Goal: Task Accomplishment & Management: Manage account settings

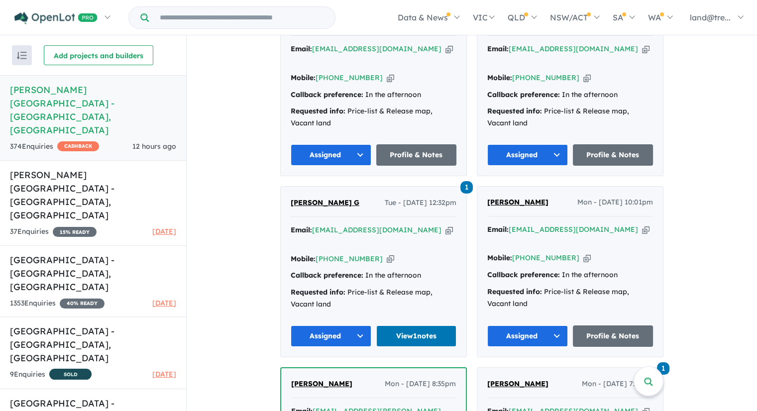
scroll to position [2057, 0]
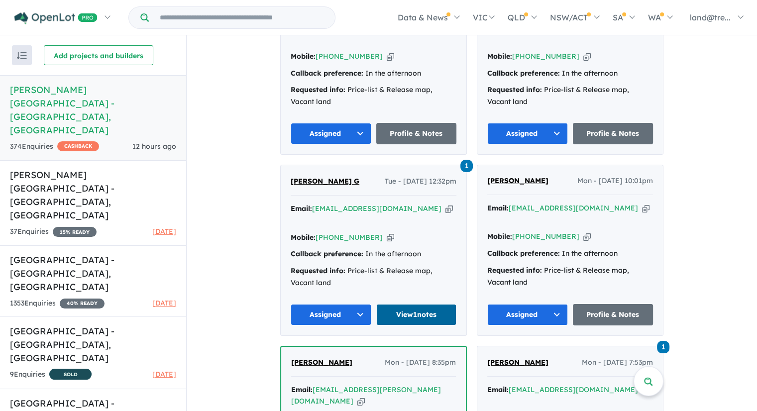
click at [404, 304] on link "View 1 notes" at bounding box center [416, 314] width 81 height 21
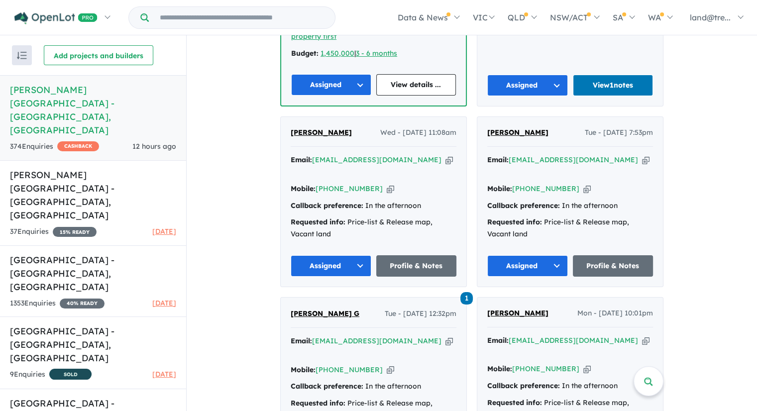
scroll to position [1908, 0]
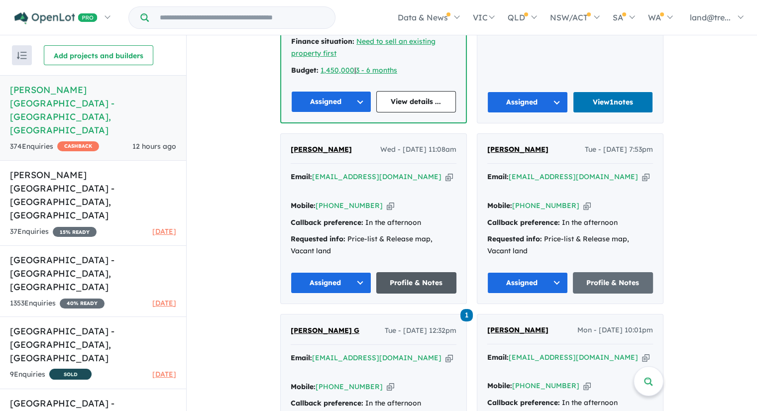
click at [400, 272] on link "Profile & Notes" at bounding box center [416, 282] width 81 height 21
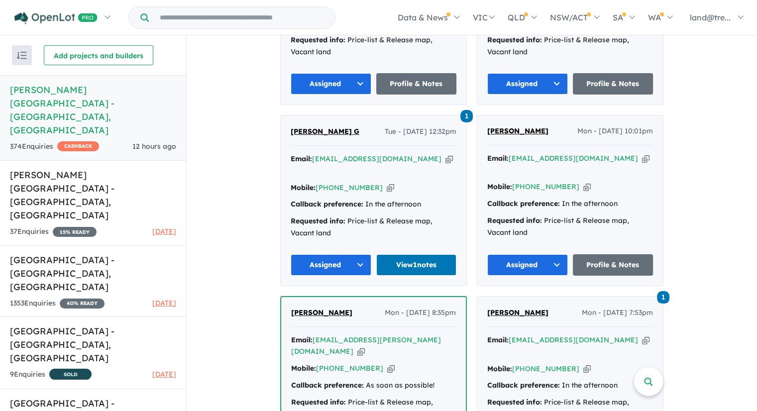
scroll to position [2256, 0]
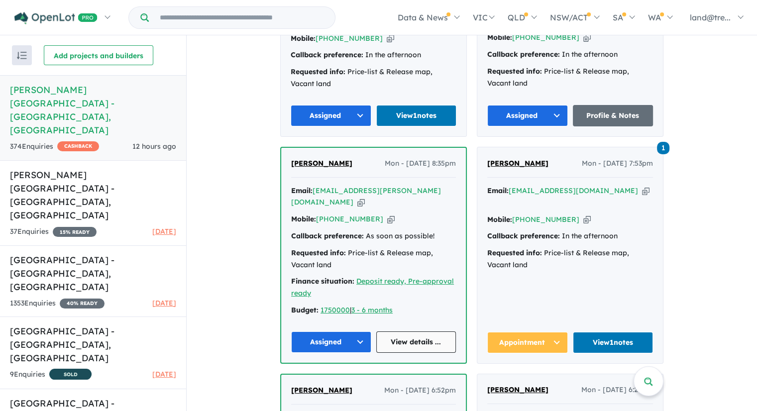
click at [414, 331] on link "View details ..." at bounding box center [416, 341] width 80 height 21
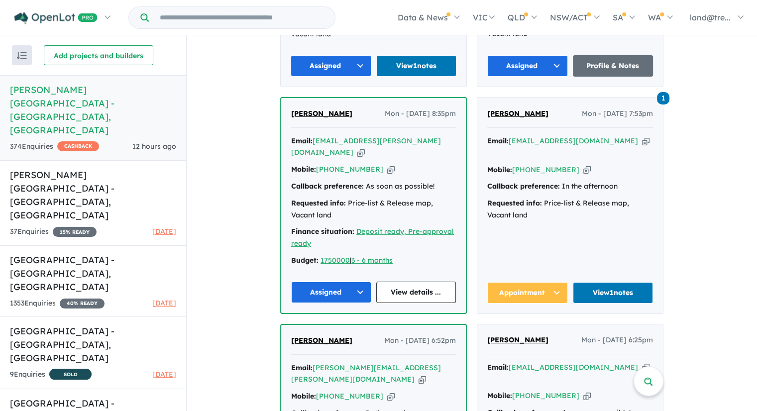
scroll to position [2455, 0]
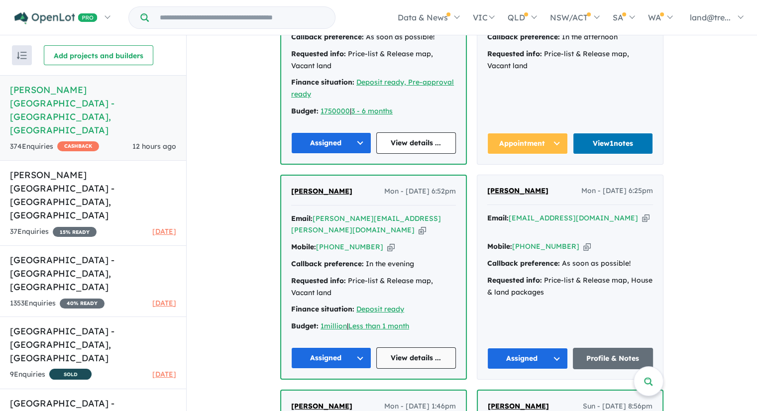
click at [405, 347] on link "View details ..." at bounding box center [416, 357] width 80 height 21
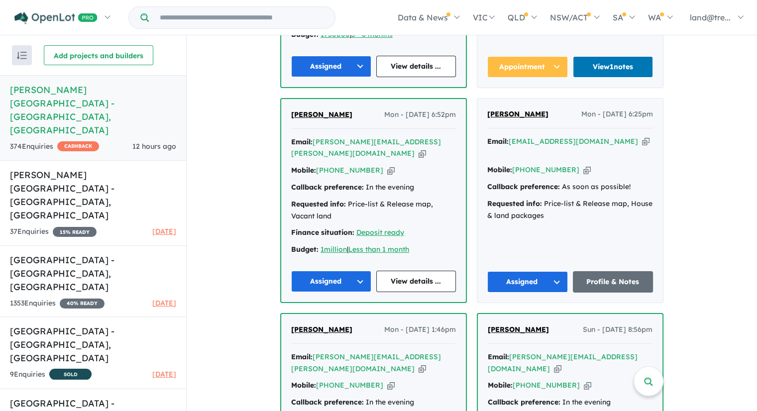
scroll to position [2555, 0]
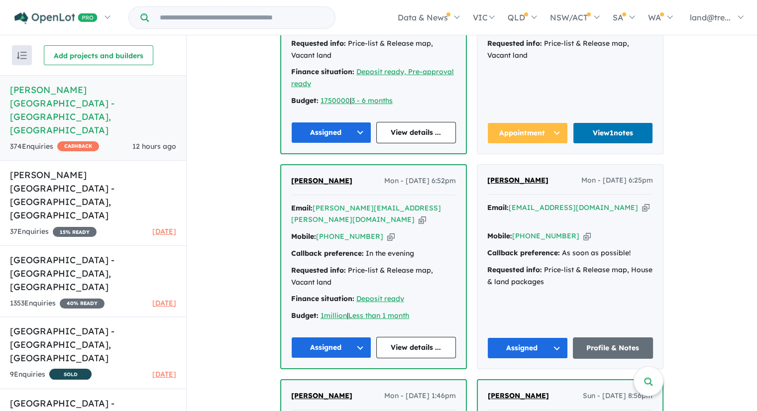
scroll to position [2455, 0]
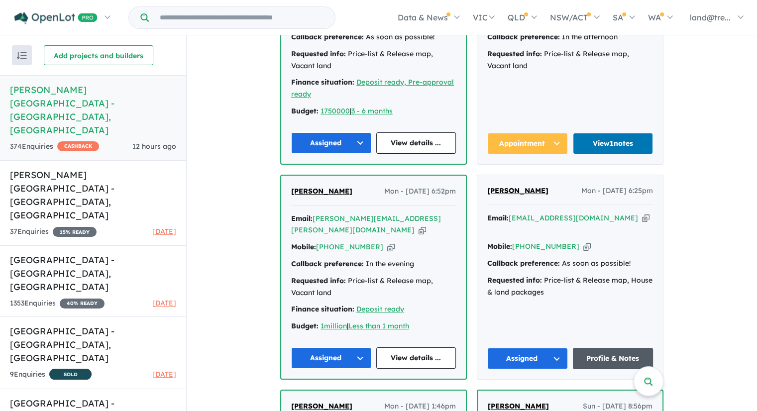
click at [611, 348] on link "Profile & Notes" at bounding box center [613, 358] width 81 height 21
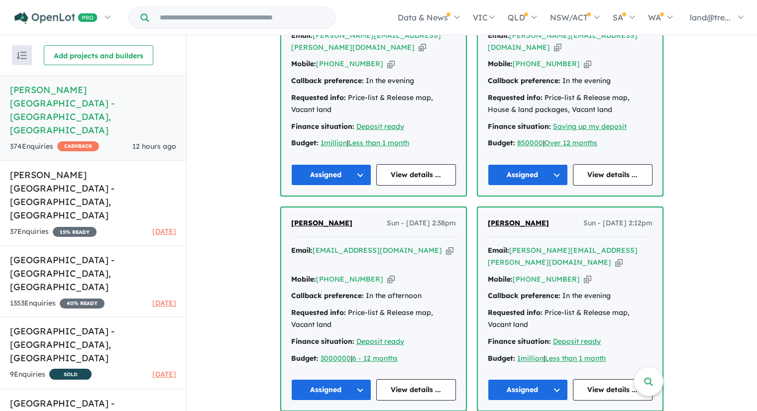
scroll to position [2803, 0]
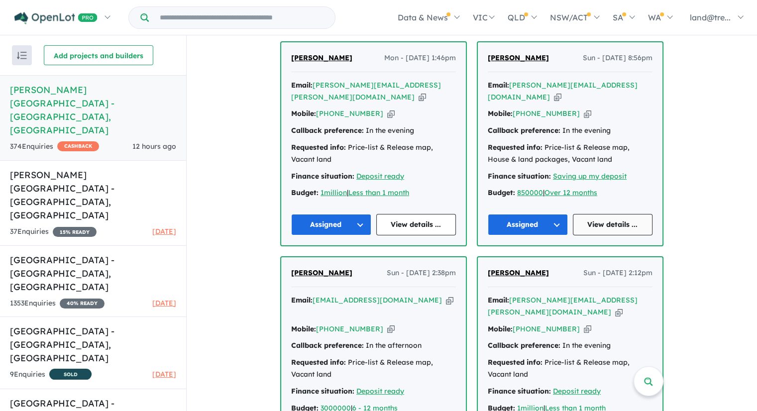
click at [612, 214] on link "View details ..." at bounding box center [613, 224] width 80 height 21
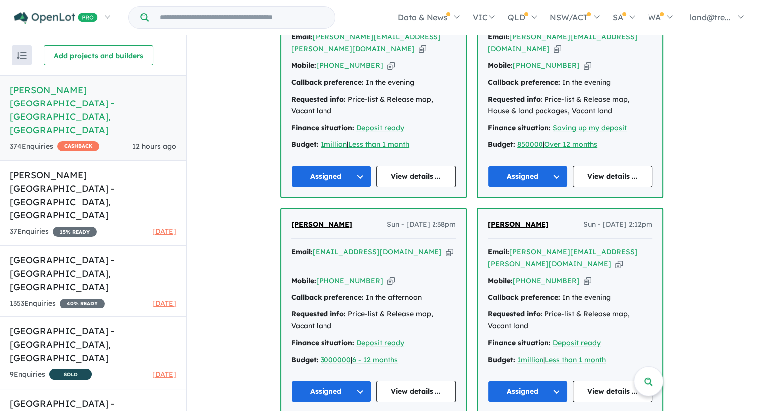
scroll to position [2853, 0]
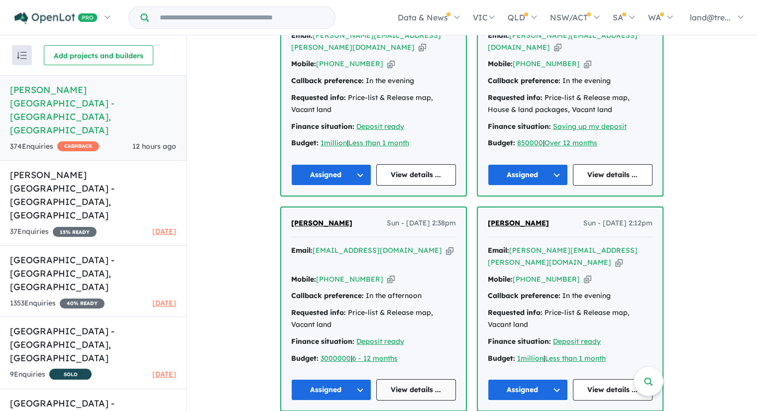
click at [403, 379] on link "View details ..." at bounding box center [416, 389] width 80 height 21
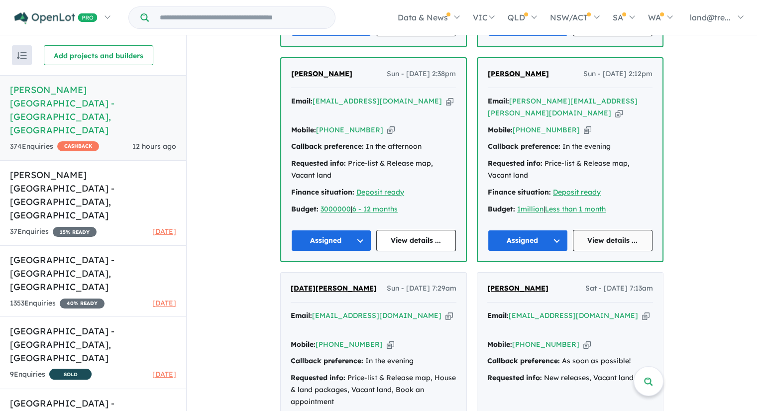
scroll to position [3052, 0]
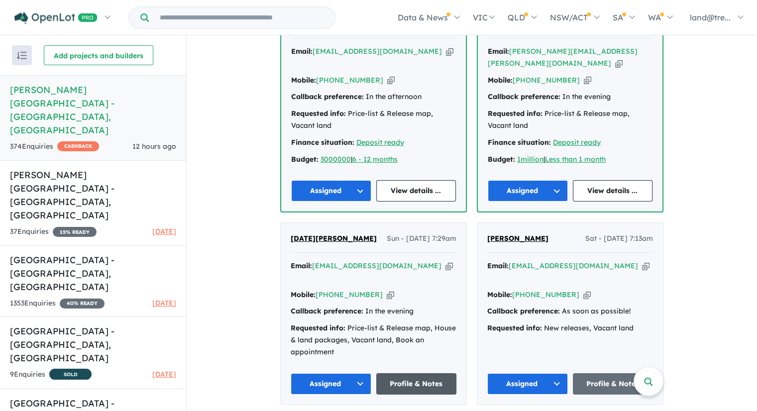
click at [396, 373] on link "Profile & Notes" at bounding box center [416, 383] width 81 height 21
click at [612, 373] on link "Profile & Notes" at bounding box center [613, 383] width 81 height 21
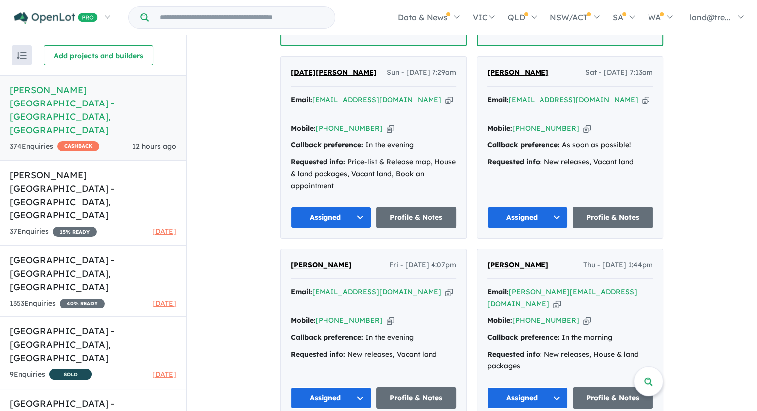
scroll to position [3251, 0]
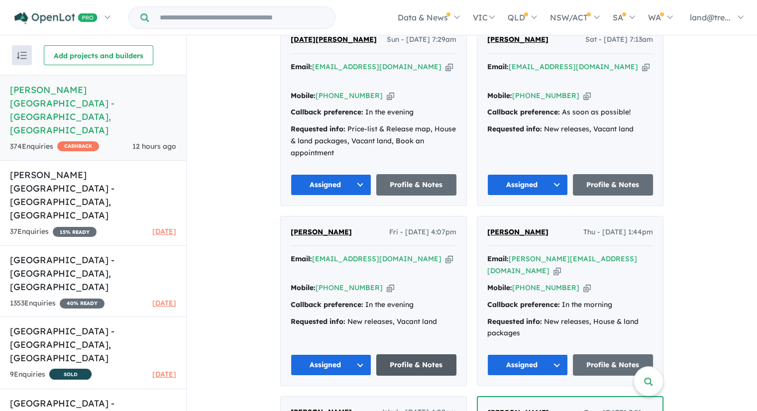
click at [424, 354] on link "Profile & Notes" at bounding box center [416, 364] width 81 height 21
click at [618, 354] on link "Profile & Notes" at bounding box center [613, 364] width 81 height 21
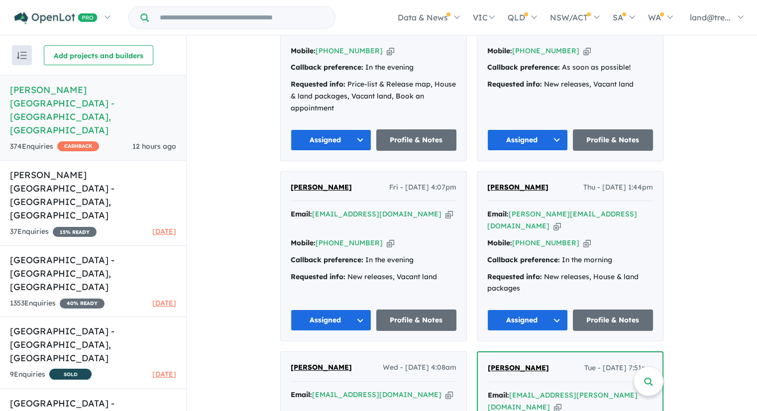
scroll to position [3401, 0]
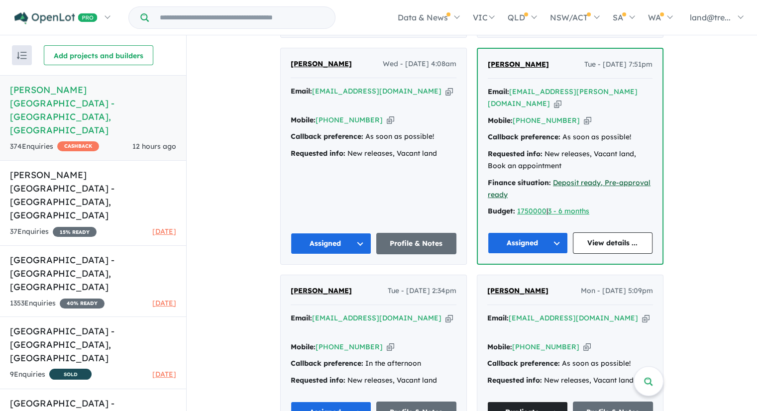
scroll to position [3649, 0]
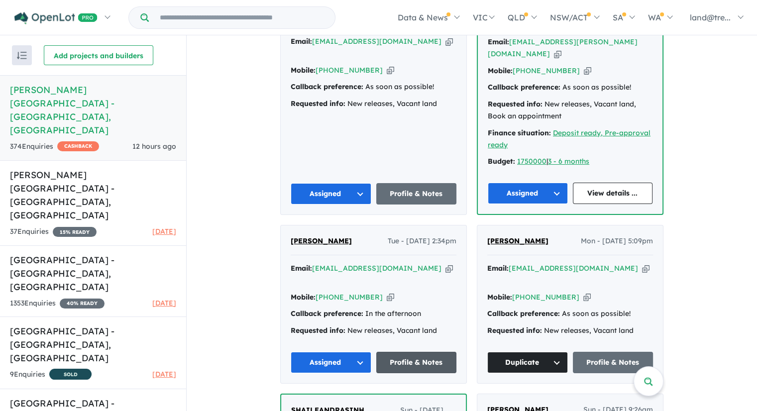
click at [436, 352] on link "Profile & Notes" at bounding box center [416, 362] width 81 height 21
click at [360, 352] on button "Assigned" at bounding box center [331, 362] width 81 height 21
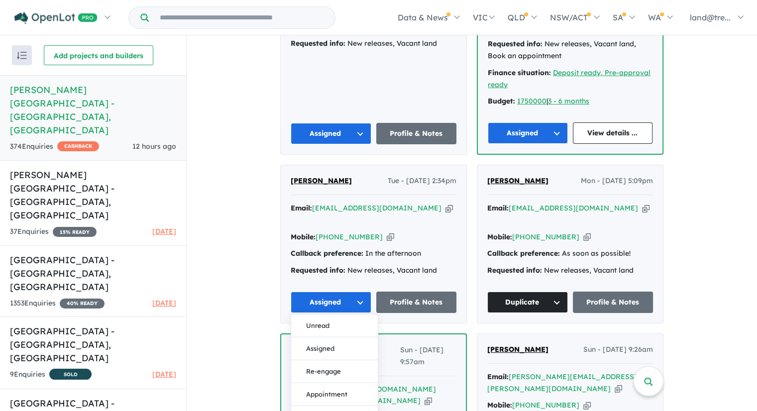
scroll to position [3749, 0]
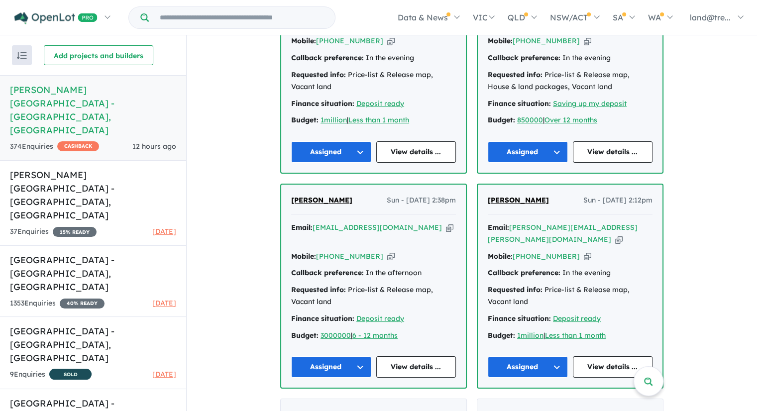
scroll to position [2853, 0]
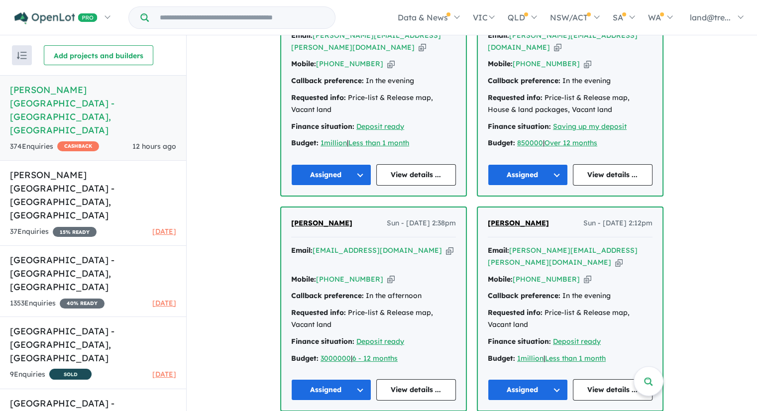
click at [557, 379] on button "Assigned" at bounding box center [528, 389] width 80 height 21
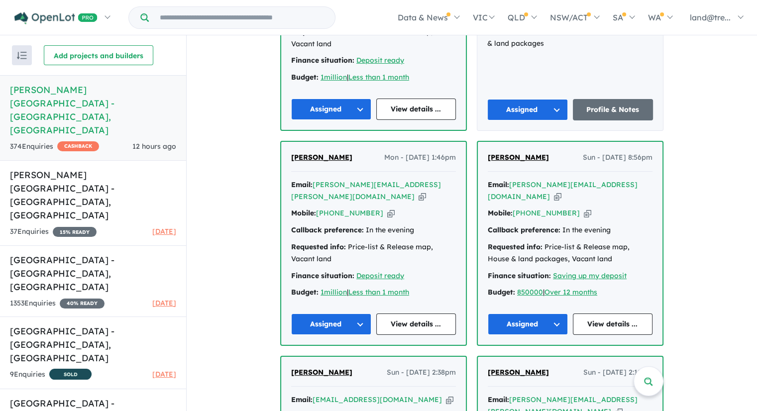
scroll to position [2754, 0]
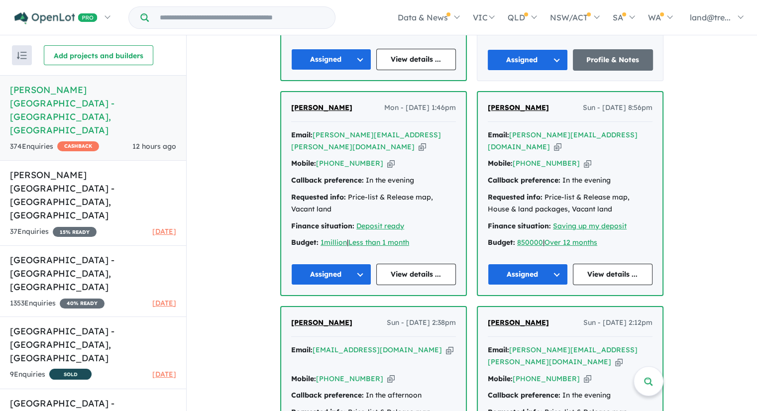
click at [351, 264] on button "Assigned" at bounding box center [331, 274] width 80 height 21
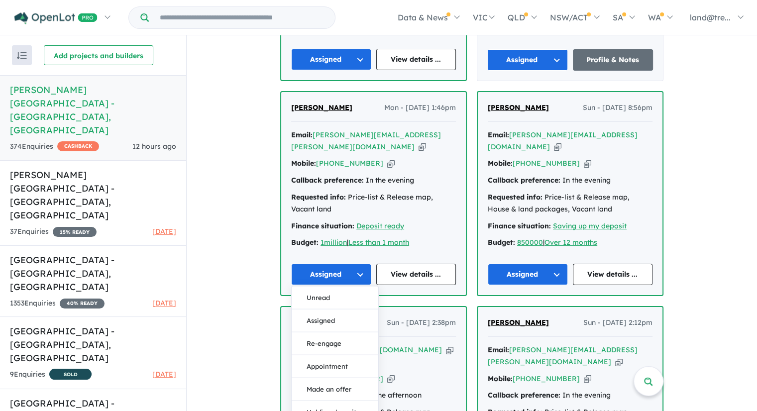
scroll to position [2903, 0]
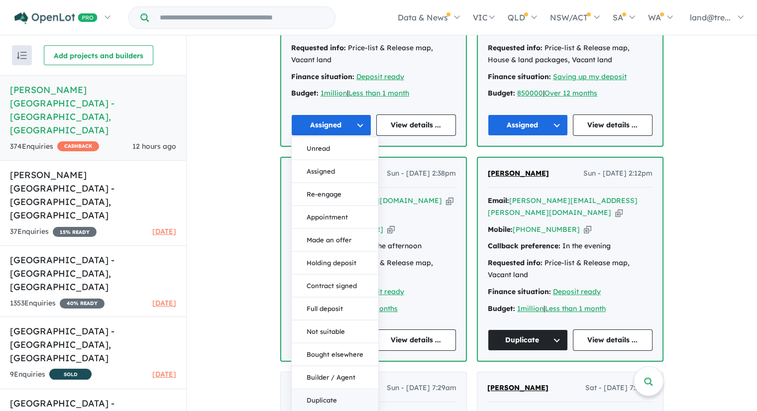
click at [331, 389] on button "Duplicate" at bounding box center [335, 400] width 87 height 23
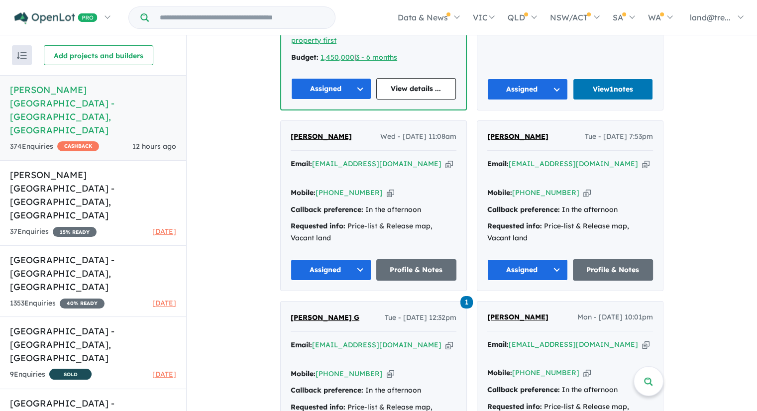
scroll to position [1908, 0]
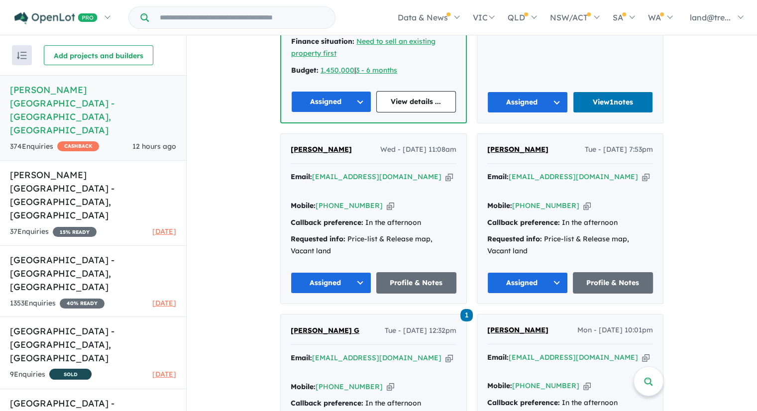
click at [355, 272] on button "Assigned" at bounding box center [331, 282] width 81 height 21
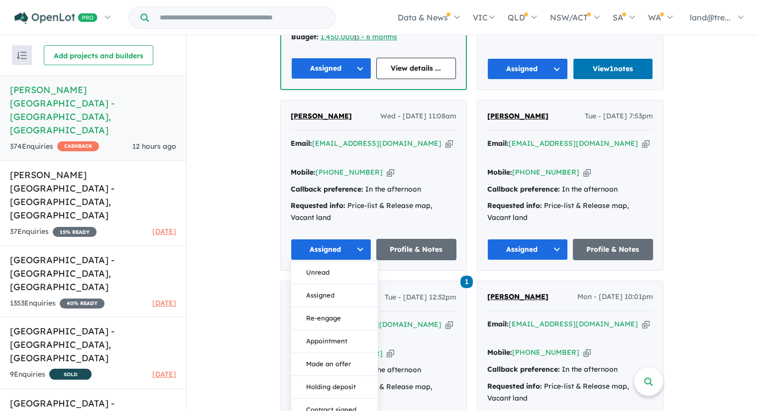
scroll to position [2057, 0]
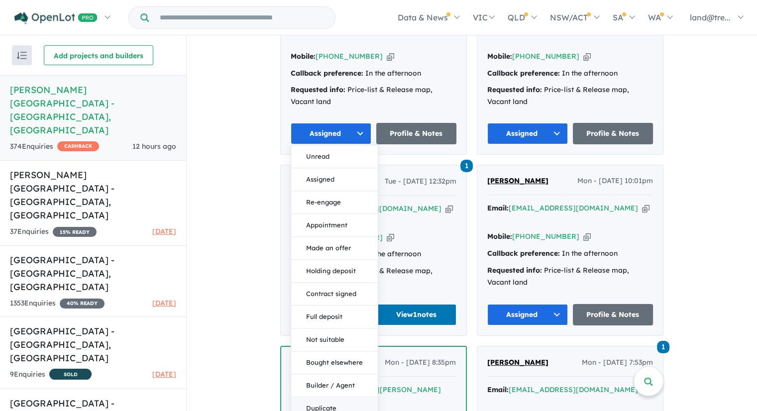
click at [330, 398] on button "Duplicate" at bounding box center [334, 409] width 87 height 23
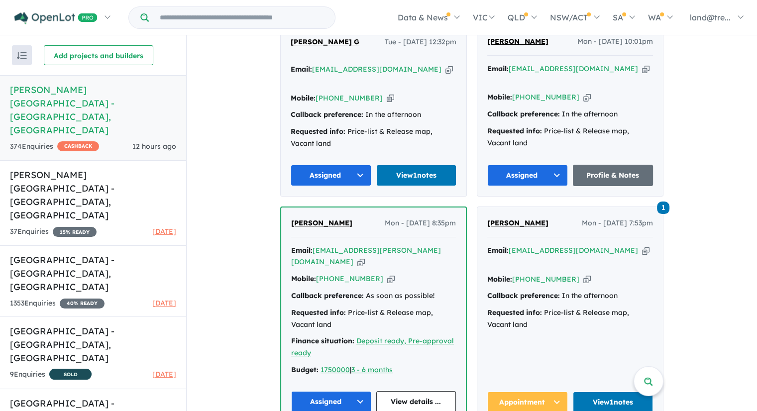
scroll to position [2157, 0]
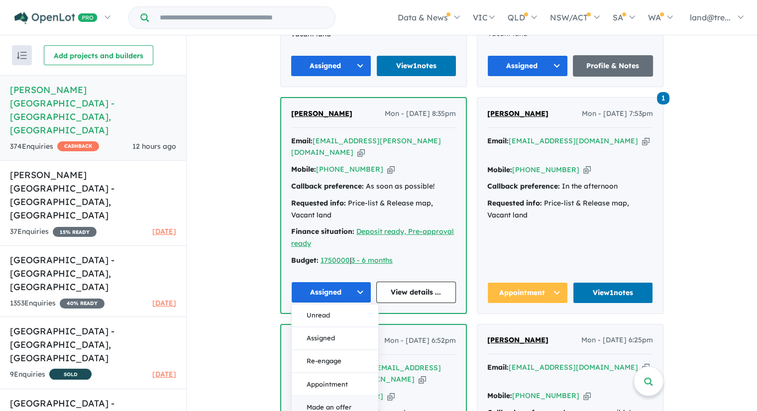
scroll to position [2405, 0]
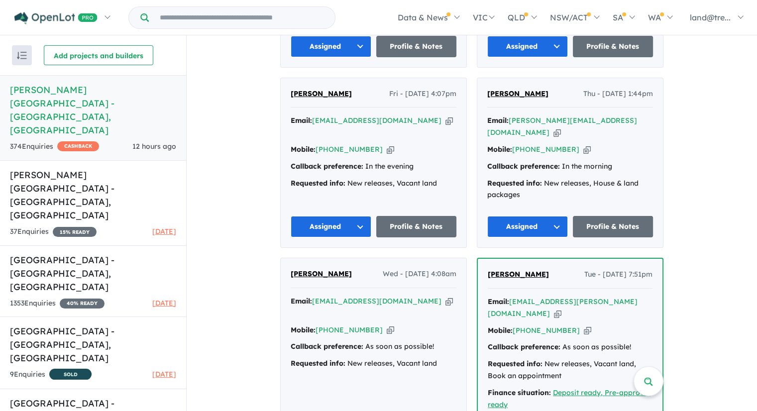
scroll to position [3401, 0]
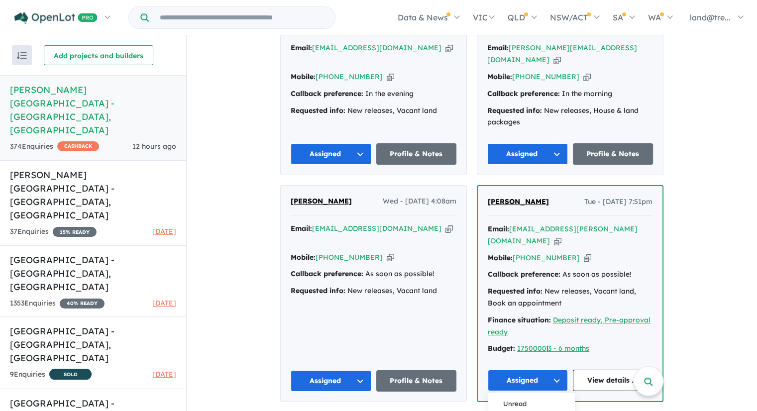
scroll to position [3550, 0]
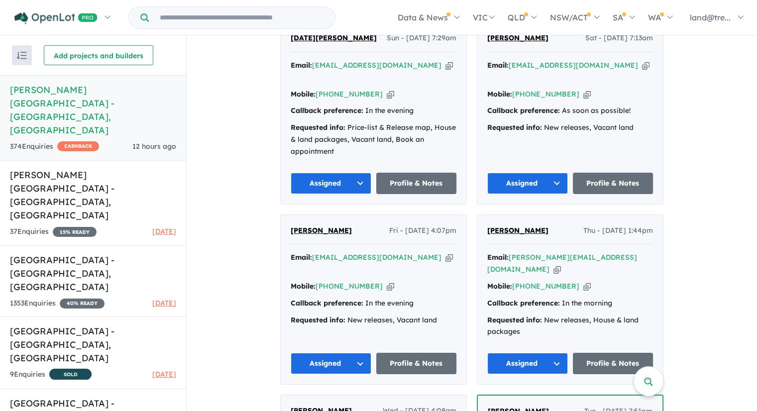
scroll to position [3251, 0]
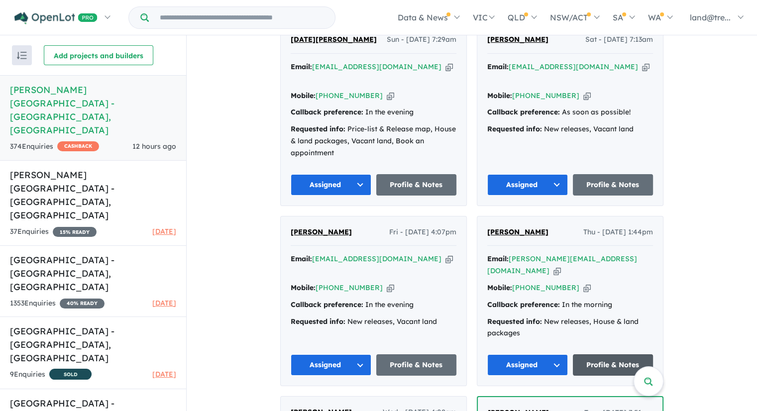
click at [593, 354] on link "Profile & Notes" at bounding box center [613, 364] width 81 height 21
click at [559, 354] on button "Assigned" at bounding box center [527, 364] width 81 height 21
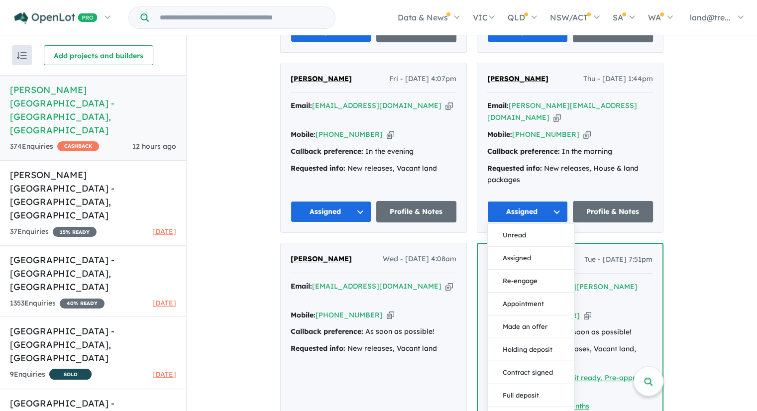
scroll to position [3500, 0]
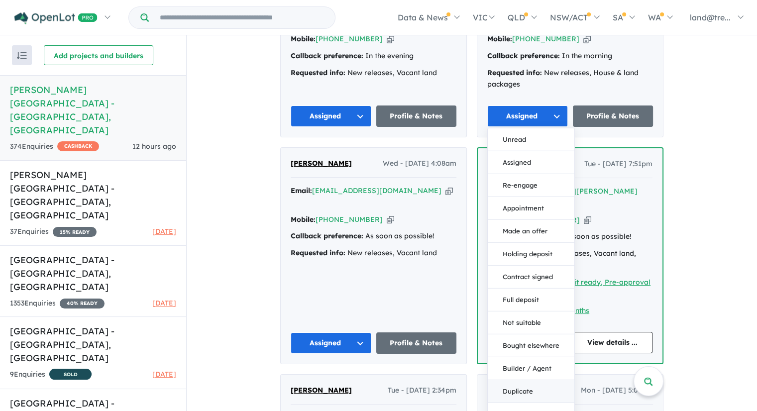
click at [510, 380] on button "Duplicate" at bounding box center [531, 391] width 87 height 23
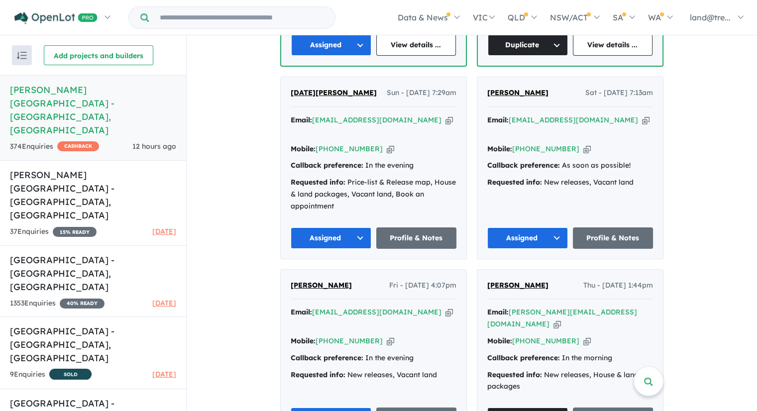
scroll to position [3202, 0]
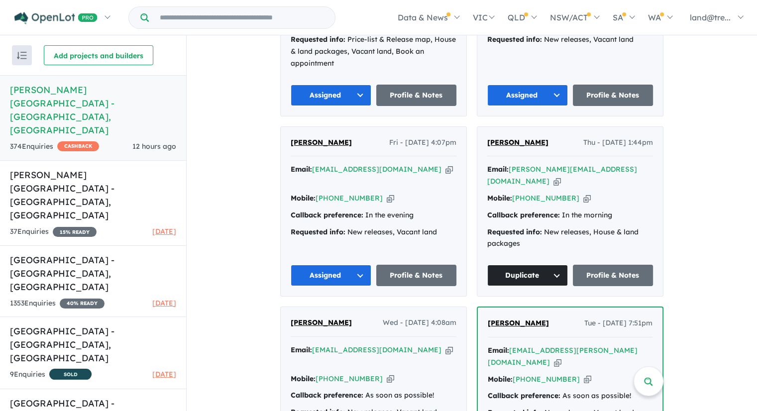
scroll to position [3351, 0]
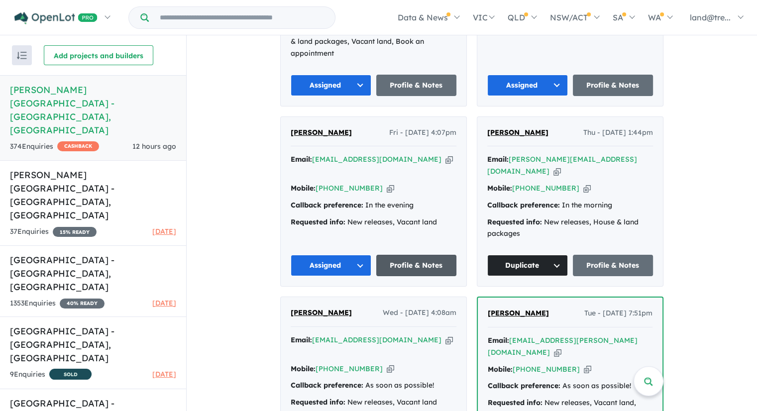
click at [406, 255] on link "Profile & Notes" at bounding box center [416, 265] width 81 height 21
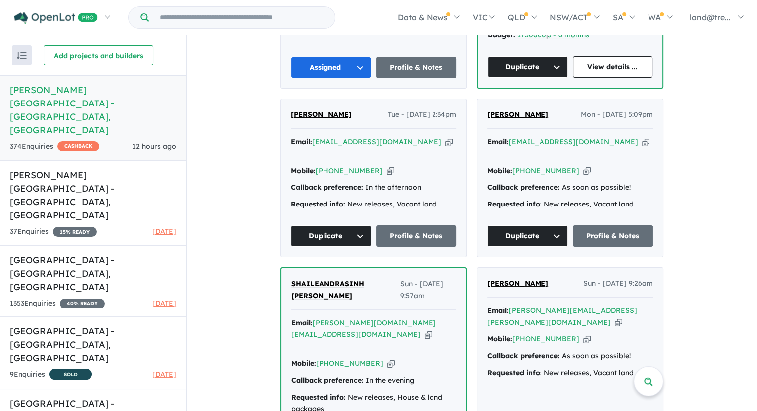
scroll to position [3799, 0]
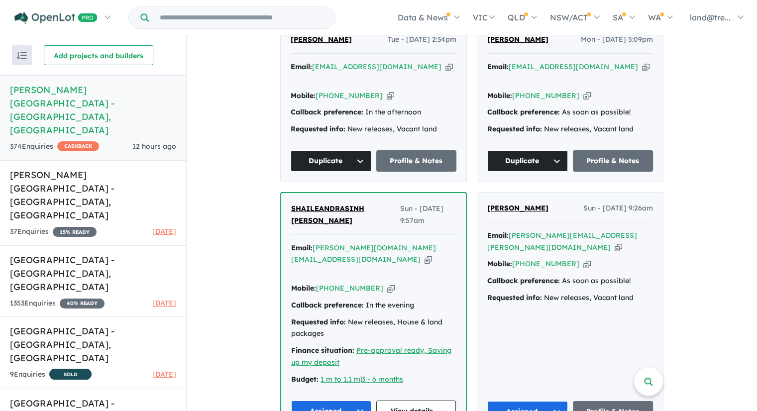
scroll to position [3848, 0]
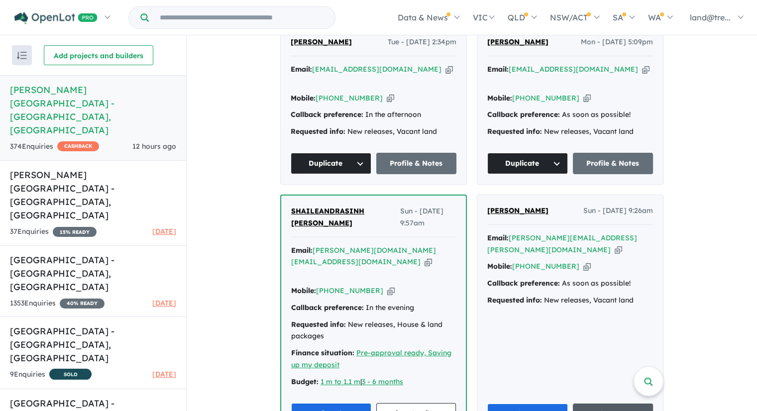
click at [621, 404] on link "Profile & Notes" at bounding box center [613, 414] width 81 height 21
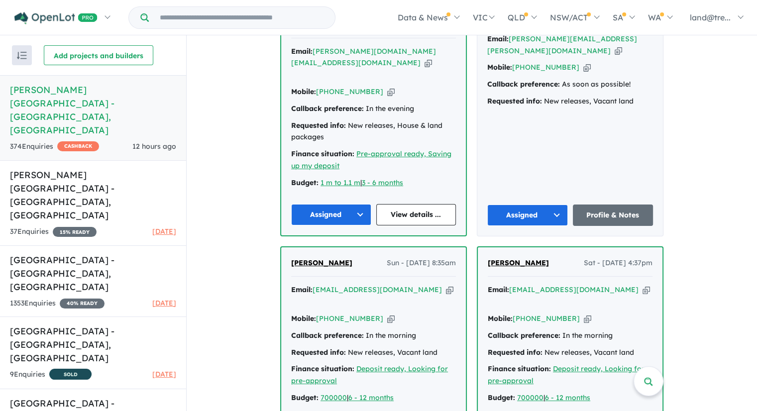
scroll to position [4097, 0]
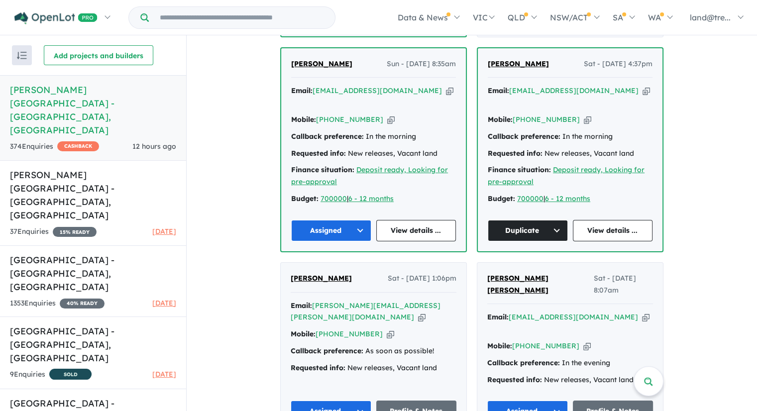
scroll to position [4346, 0]
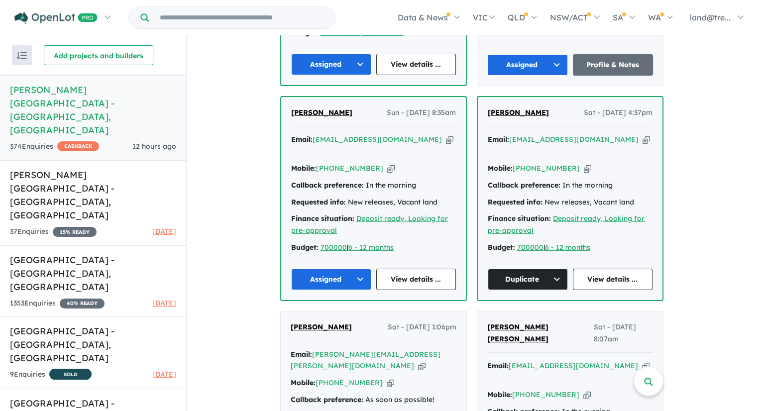
scroll to position [4197, 0]
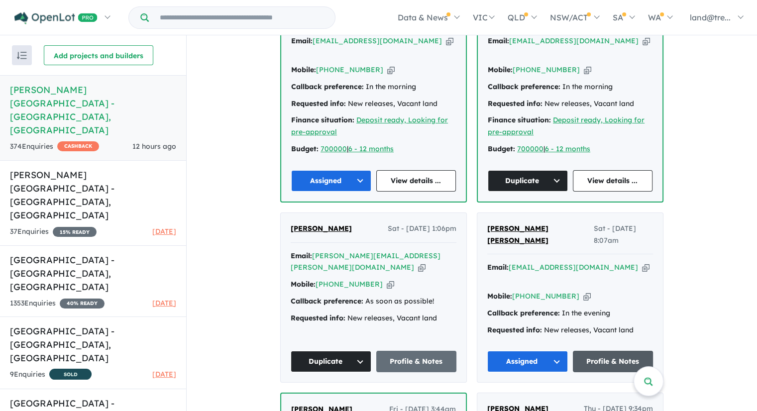
scroll to position [4396, 0]
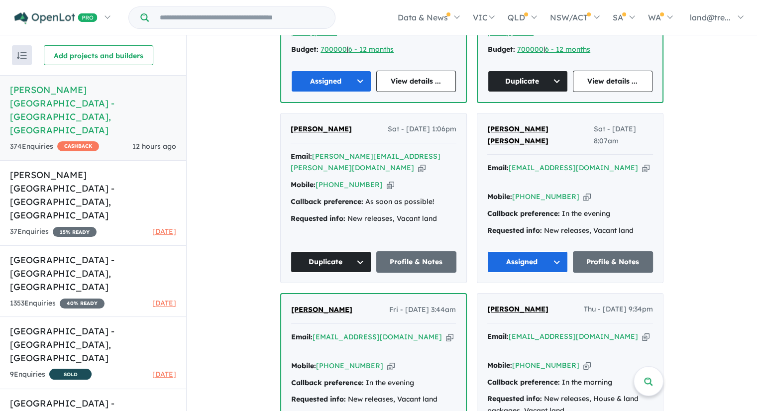
click at [607, 294] on div "Milind Amin Thu - 14/08/2025, 9:34pm Email: milindamin@live.com Copied! Mobile:…" at bounding box center [570, 396] width 186 height 204
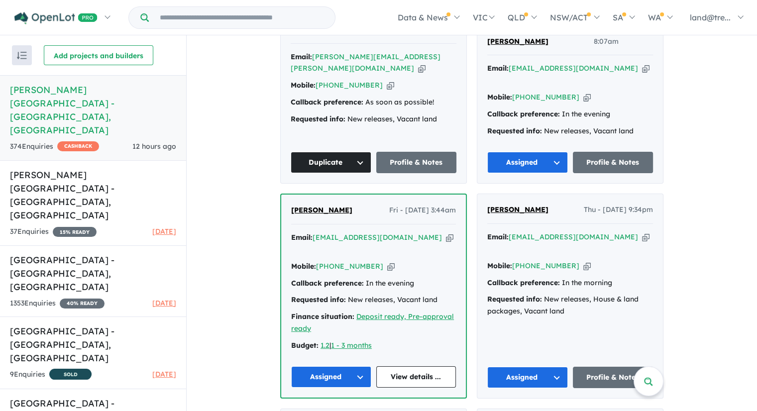
scroll to position [4595, 0]
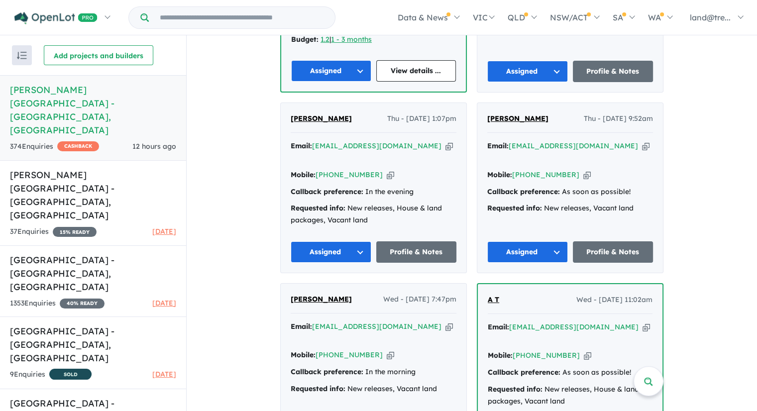
scroll to position [4893, 0]
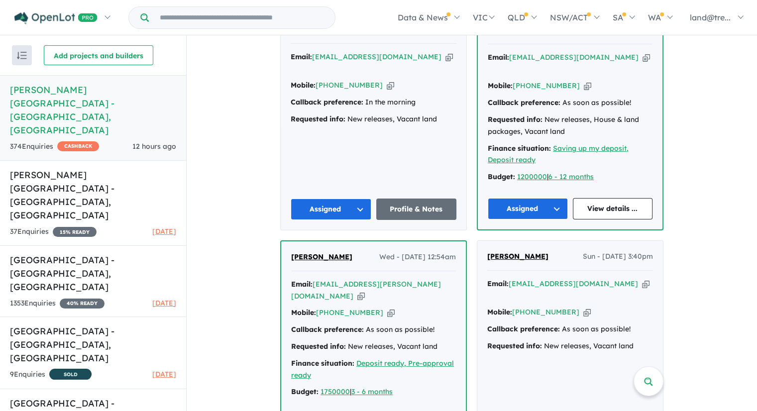
scroll to position [5092, 0]
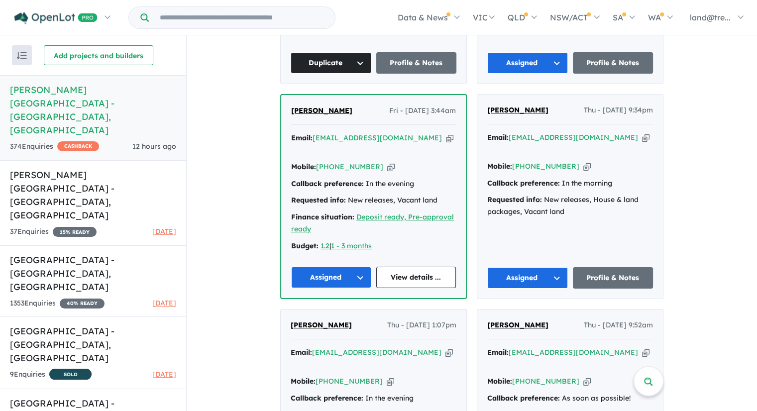
scroll to position [4694, 0]
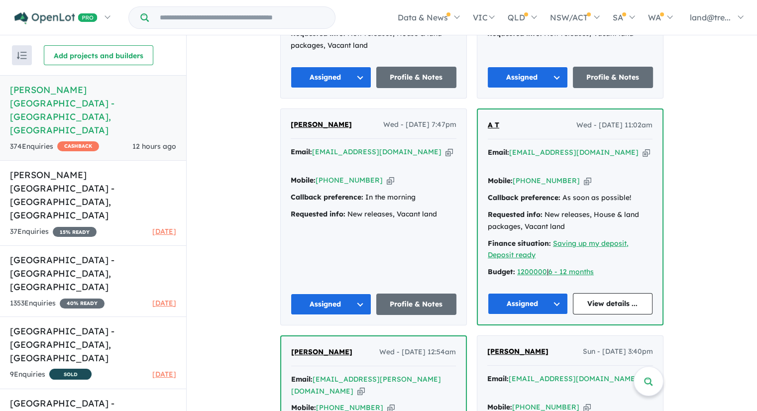
scroll to position [4993, 0]
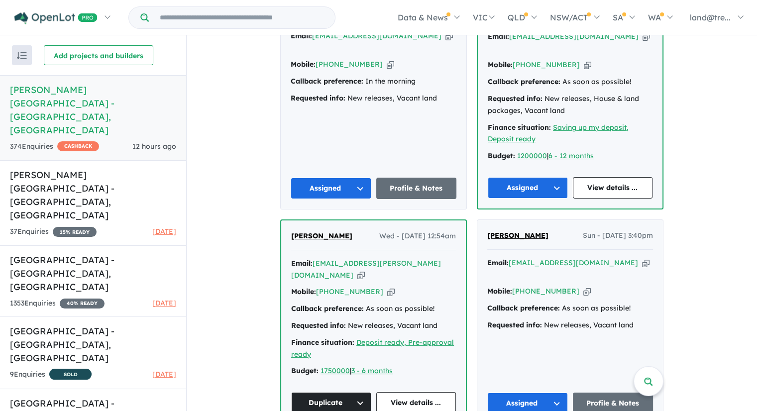
scroll to position [5092, 0]
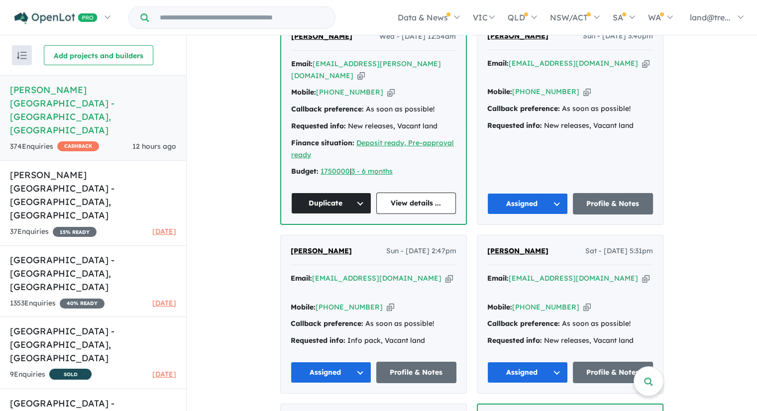
scroll to position [5341, 0]
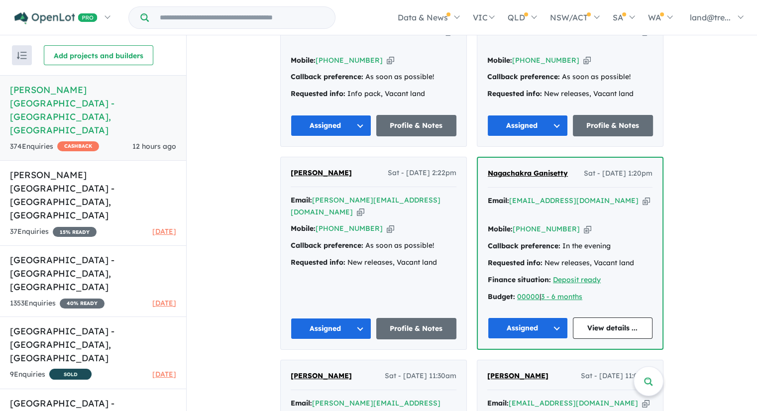
scroll to position [5540, 0]
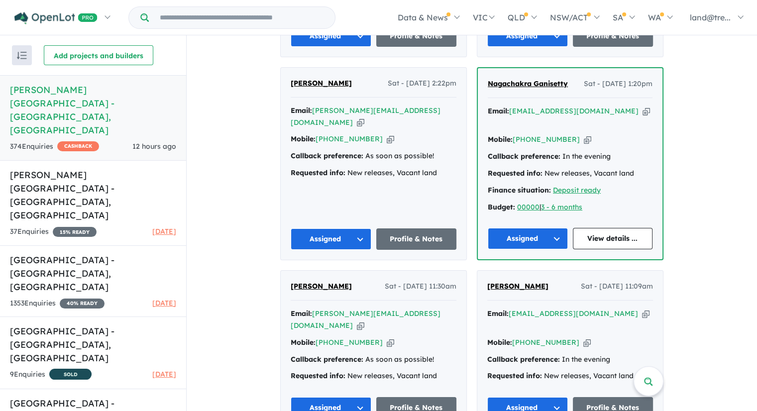
scroll to position [5640, 0]
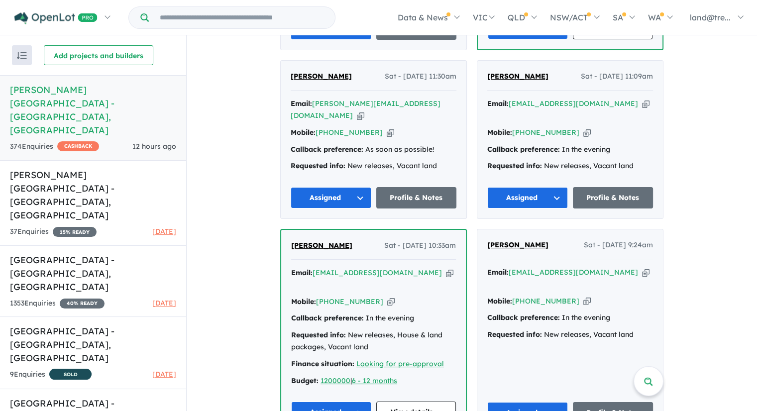
scroll to position [5839, 0]
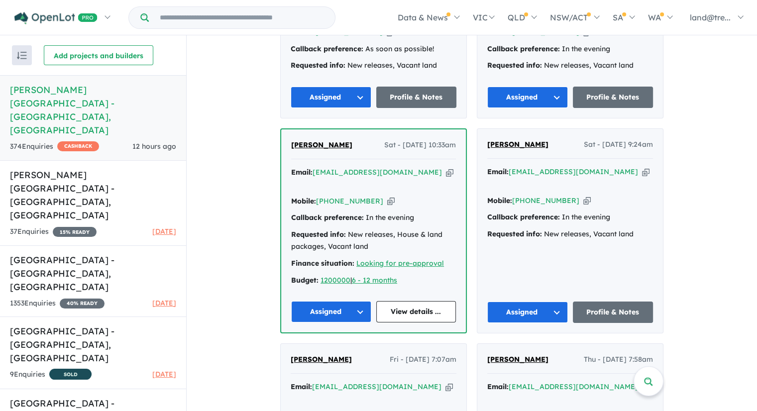
scroll to position [6038, 0]
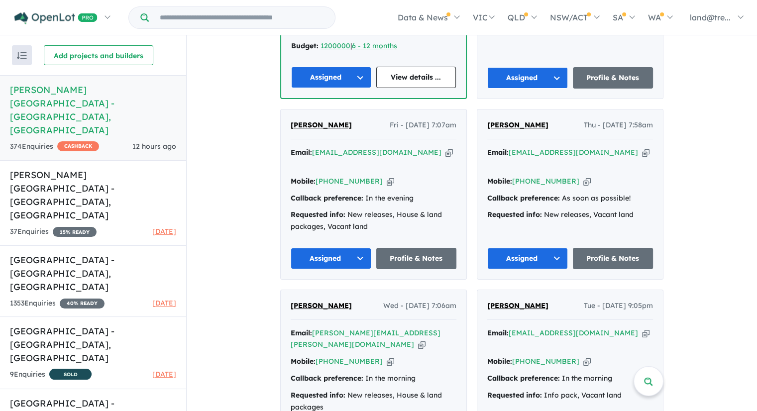
scroll to position [6187, 0]
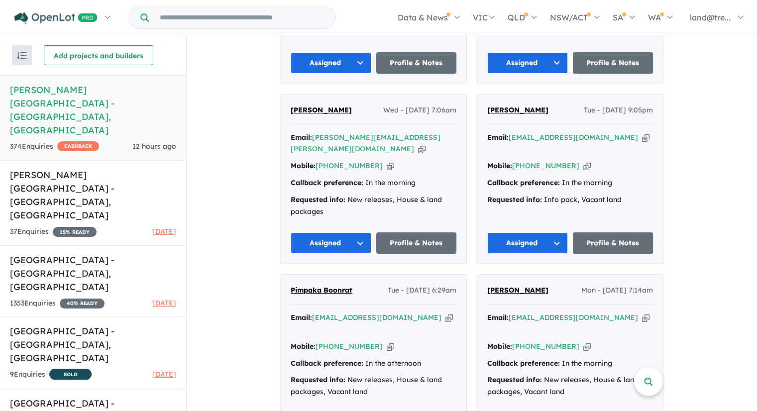
scroll to position [6336, 0]
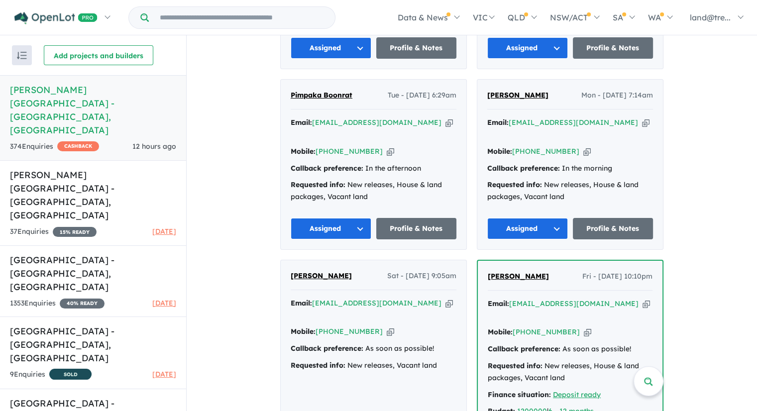
scroll to position [6585, 0]
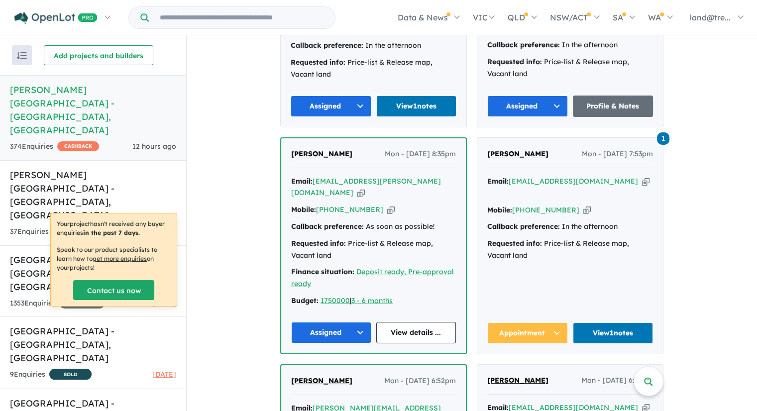
scroll to position [2289, 0]
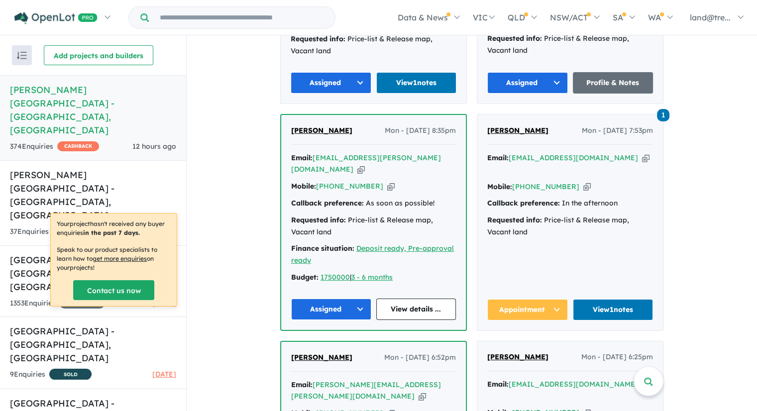
click at [444, 181] on div "Mobile: +61 406 042 033 Copied!" at bounding box center [373, 187] width 165 height 12
click at [420, 299] on link "View details ..." at bounding box center [416, 309] width 80 height 21
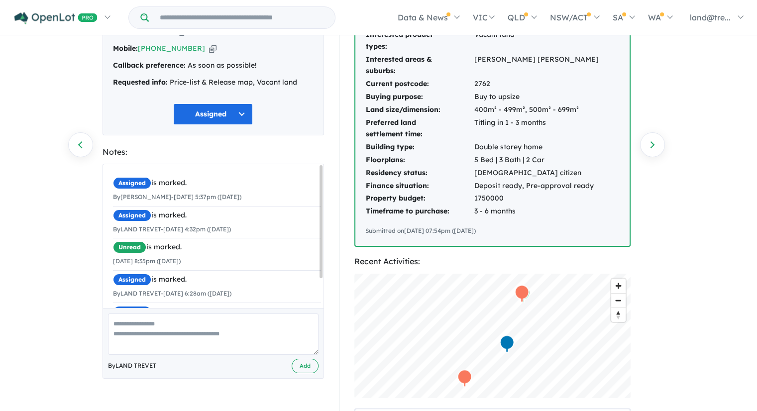
scroll to position [149, 0]
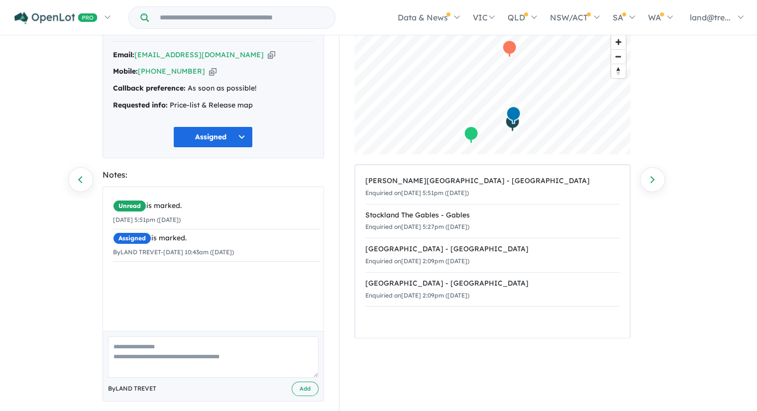
scroll to position [67, 0]
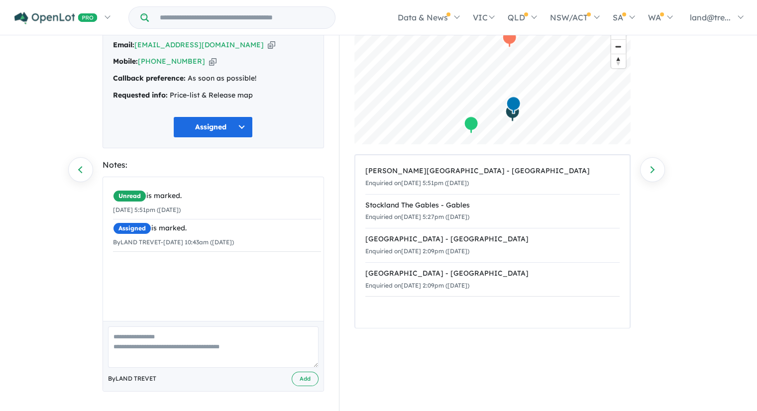
paste textarea "**********"
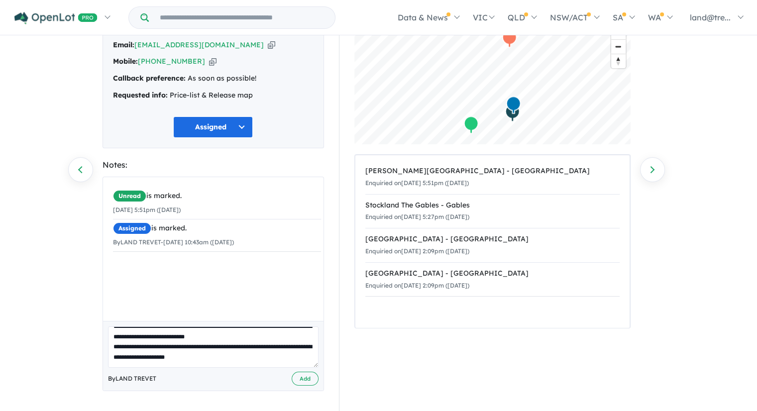
scroll to position [183, 0]
drag, startPoint x: 137, startPoint y: 335, endPoint x: 157, endPoint y: 373, distance: 43.0
click at [157, 373] on div "**********" at bounding box center [213, 356] width 220 height 70
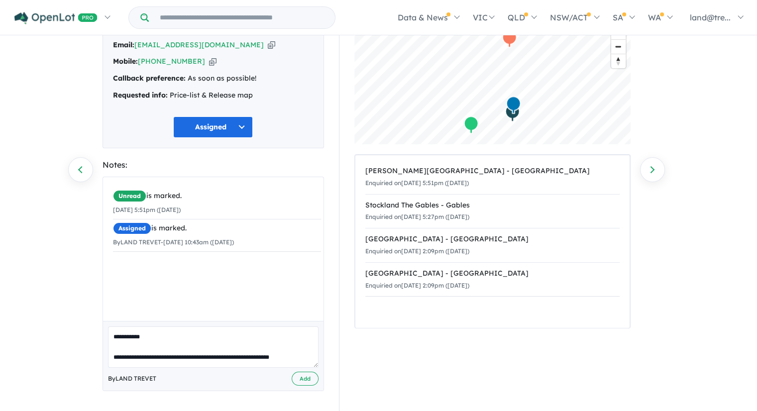
scroll to position [0, 0]
type textarea "*"
paste textarea "**********"
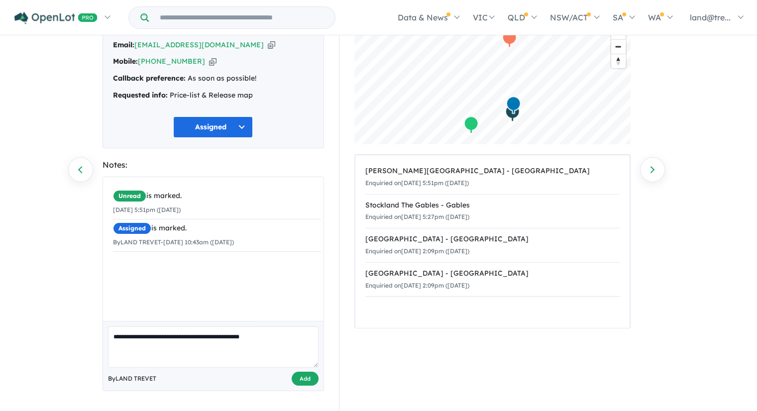
type textarea "**********"
click at [303, 380] on button "Add" at bounding box center [305, 379] width 27 height 14
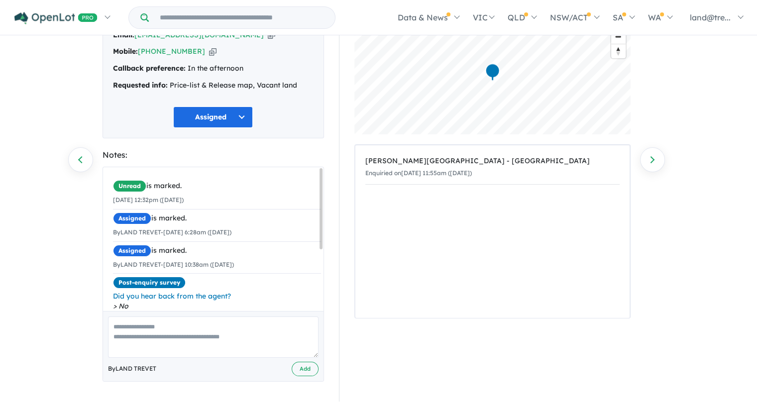
scroll to position [67, 0]
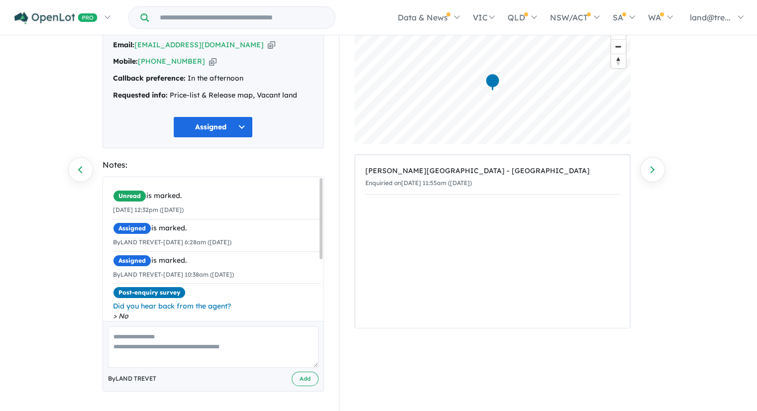
click at [165, 339] on textarea at bounding box center [213, 346] width 210 height 41
paste textarea "**********"
type textarea "**********"
click at [309, 377] on button "Add" at bounding box center [305, 379] width 27 height 14
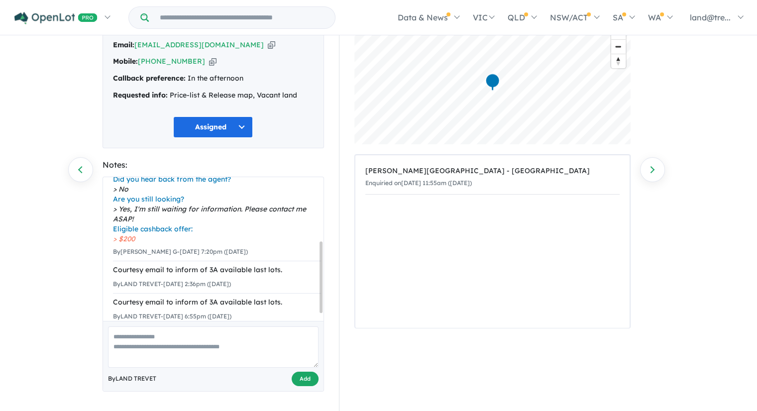
scroll to position [127, 0]
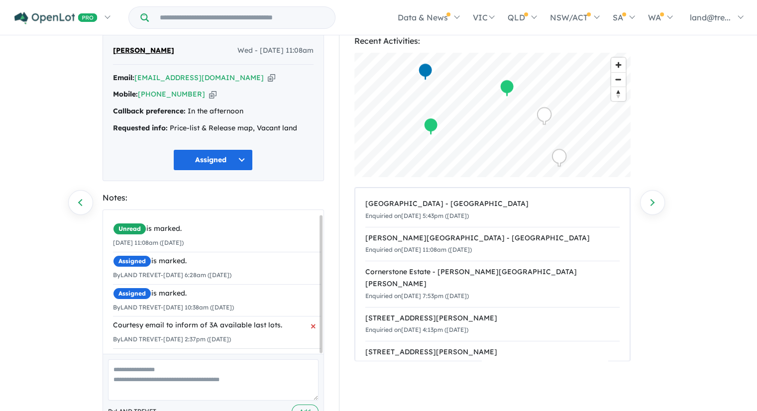
scroll to position [67, 0]
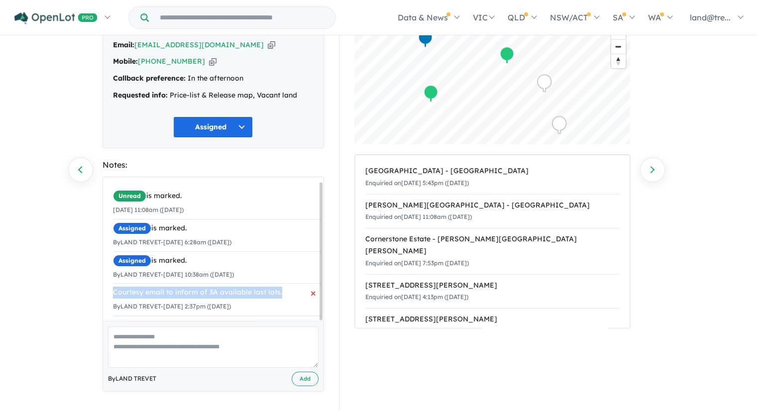
drag, startPoint x: 112, startPoint y: 287, endPoint x: 296, endPoint y: 290, distance: 183.1
click at [296, 290] on div "Courtesy email to inform of 3A available last lots." at bounding box center [217, 293] width 208 height 12
copy div "Courtesy email to inform of 3A available last lots."
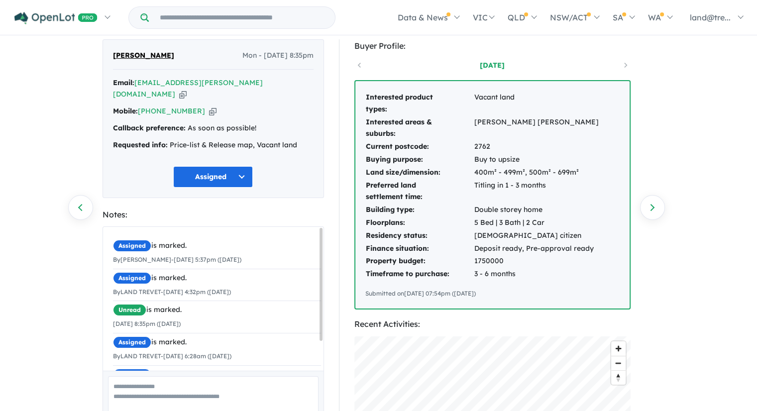
scroll to position [199, 0]
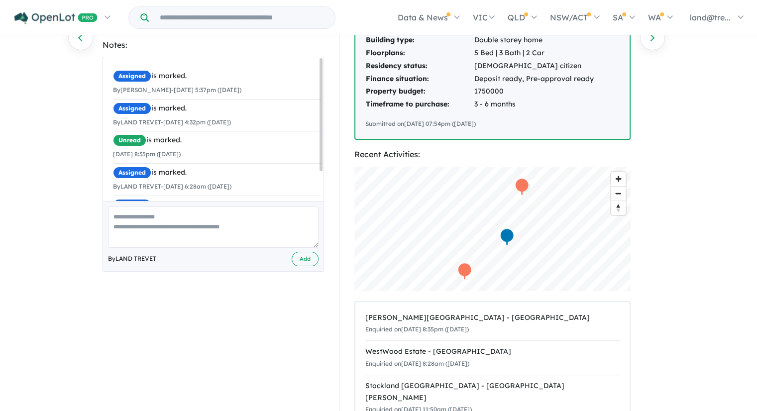
click at [256, 207] on textarea at bounding box center [213, 227] width 210 height 41
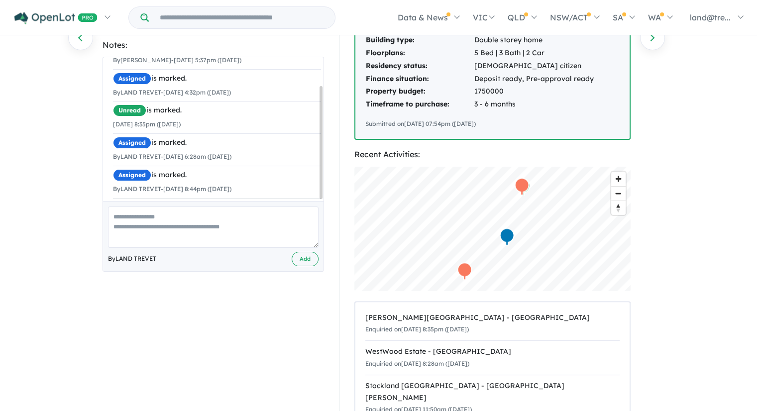
scroll to position [37, 0]
drag, startPoint x: 320, startPoint y: 154, endPoint x: 325, endPoint y: 188, distance: 34.6
click at [325, 188] on div "KAUSHAL SHOURIE Mon - 25/08/2025, 8:35pm Email: kaushal.shourie@gmail.com Copie…" at bounding box center [213, 180] width 236 height 620
paste textarea "**********"
type textarea "**********"
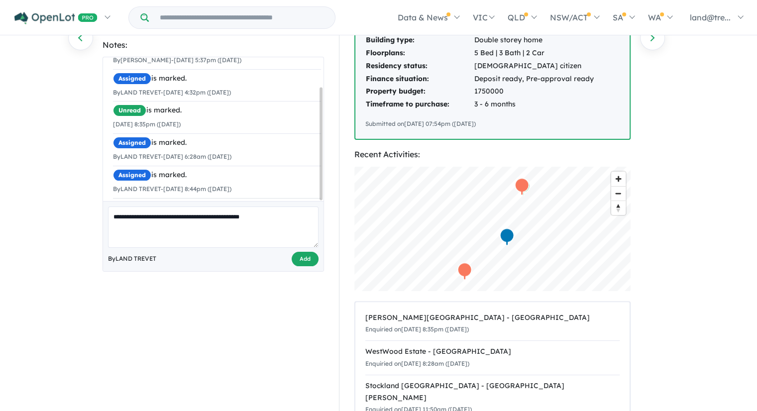
click at [308, 252] on button "Add" at bounding box center [305, 259] width 27 height 14
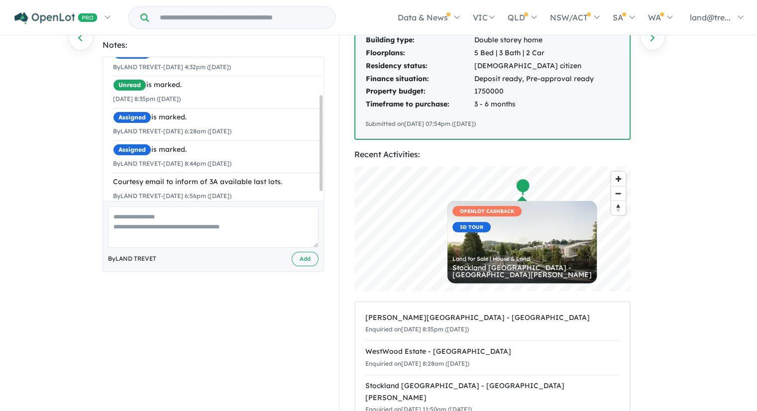
scroll to position [299, 0]
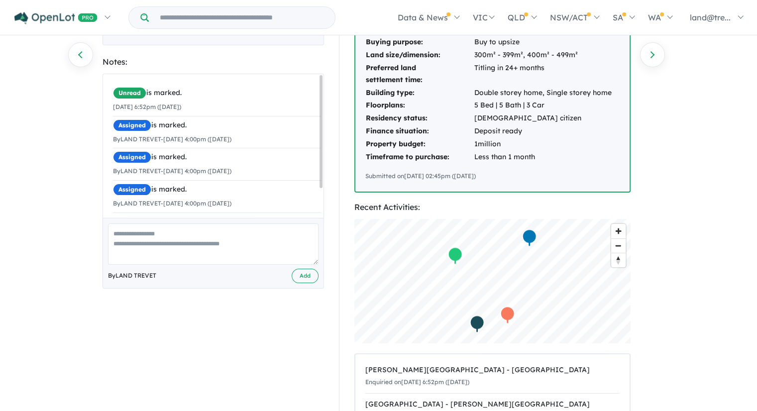
scroll to position [199, 0]
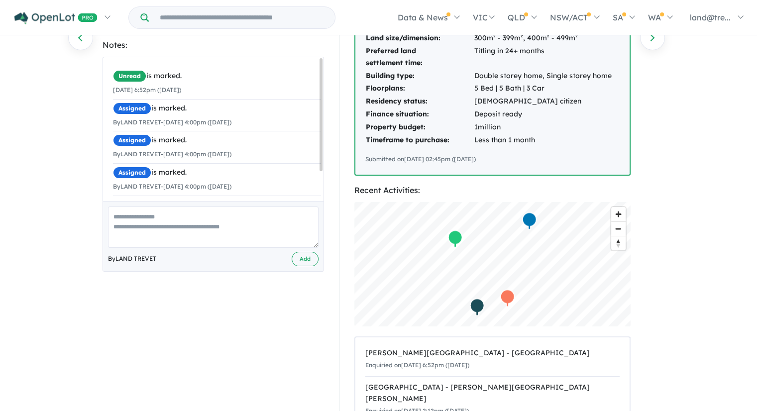
click at [223, 214] on textarea at bounding box center [213, 227] width 210 height 41
paste textarea "**********"
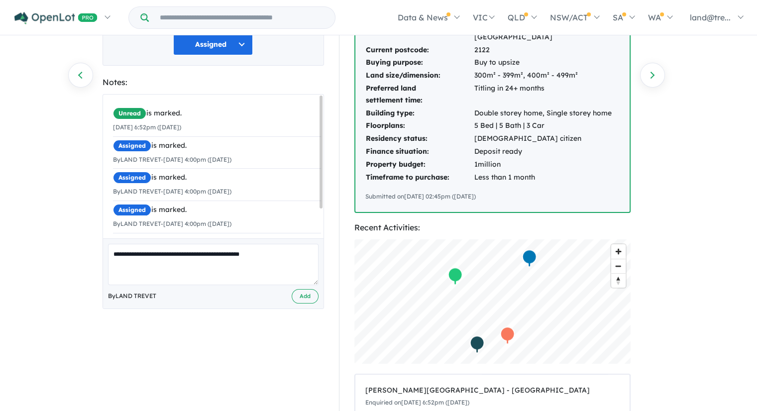
scroll to position [149, 0]
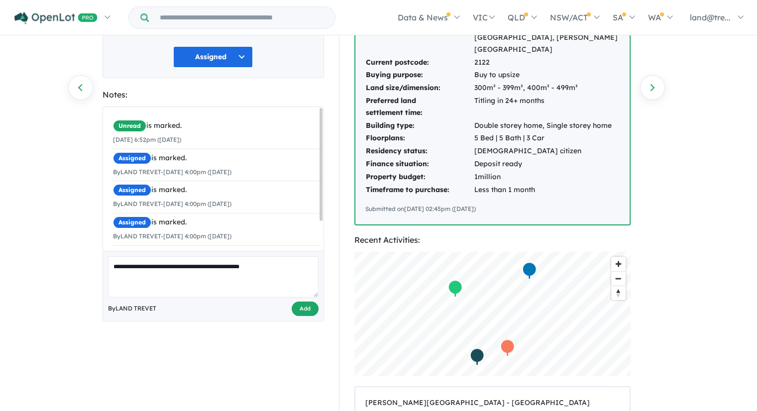
type textarea "**********"
click at [310, 302] on button "Add" at bounding box center [305, 309] width 27 height 14
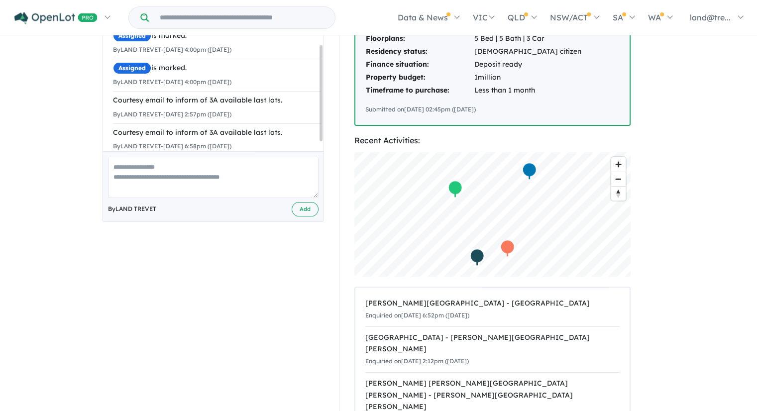
scroll to position [398, 0]
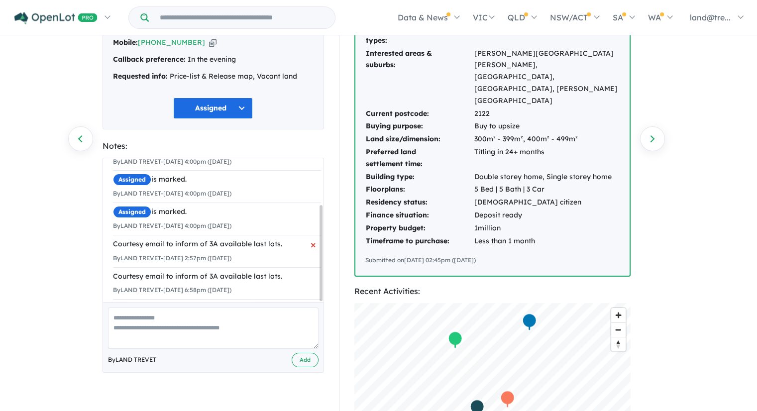
scroll to position [100, 0]
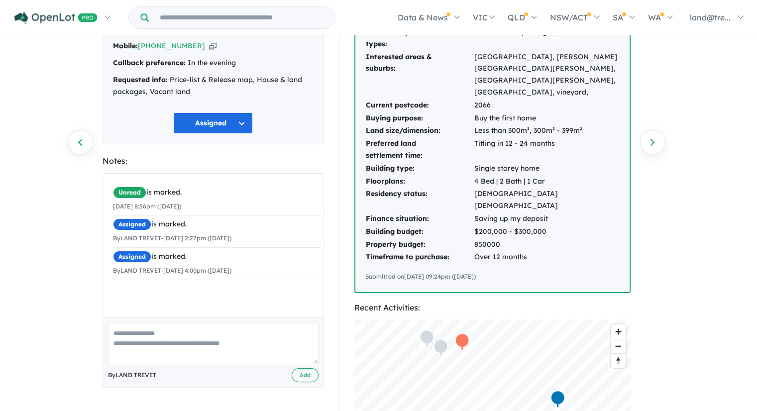
scroll to position [149, 0]
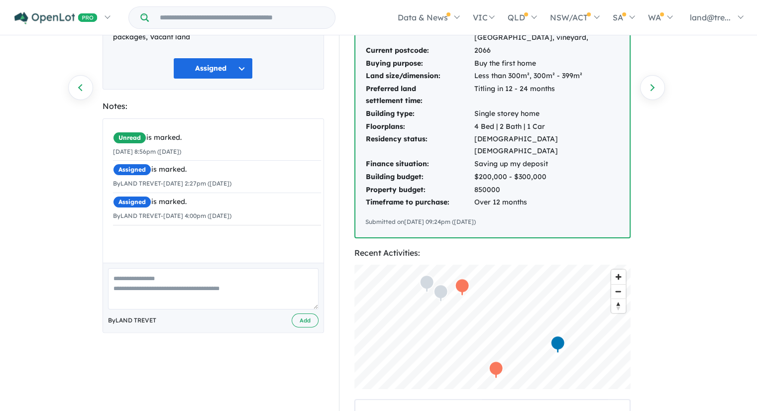
click at [277, 271] on textarea at bounding box center [213, 288] width 210 height 41
paste textarea "**********"
type textarea "**********"
click at [305, 313] on button "Add" at bounding box center [305, 320] width 27 height 14
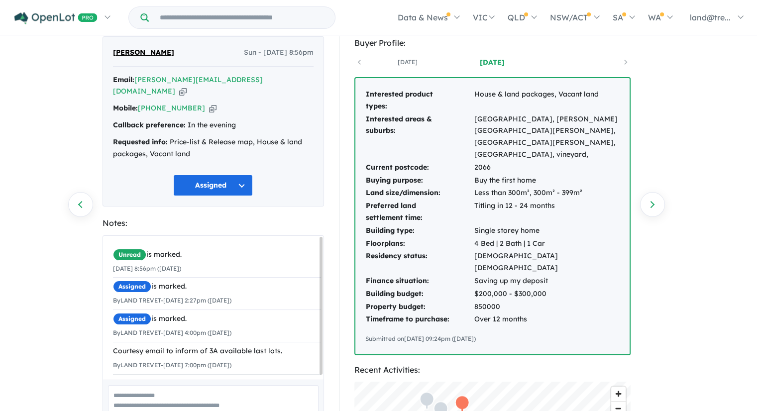
scroll to position [50, 0]
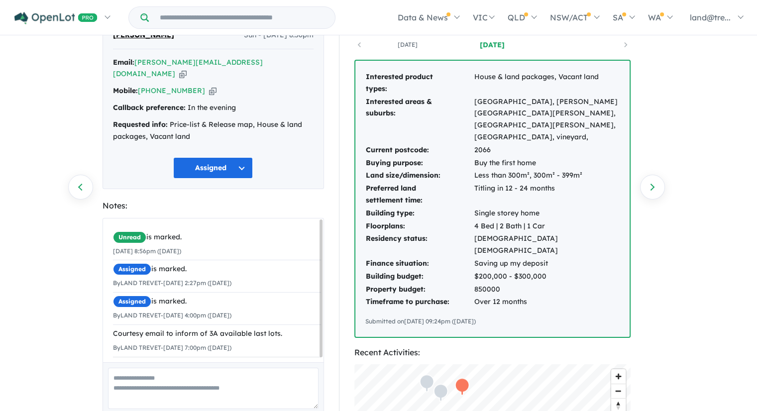
click at [685, 94] on div "374 Enquiries for Nelson Quarter Estate - Box Hill Previous enquiry Next enquir…" at bounding box center [378, 175] width 757 height 376
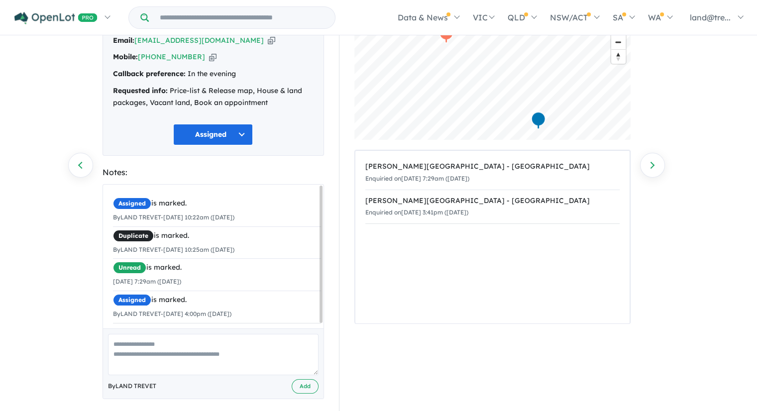
scroll to position [79, 0]
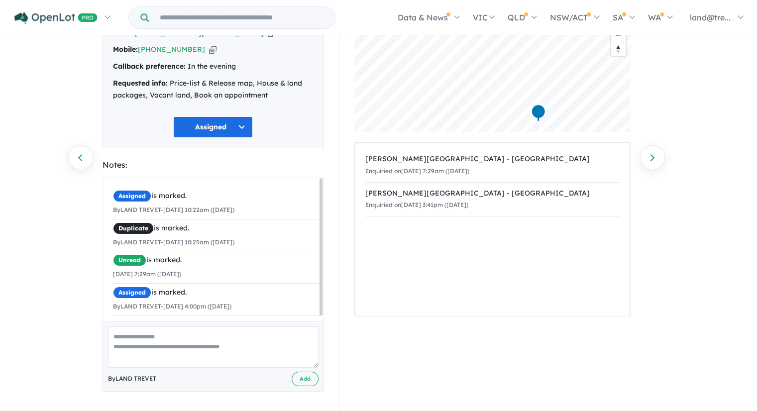
click at [207, 342] on textarea at bounding box center [213, 346] width 210 height 41
paste textarea "**********"
type textarea "**********"
click at [303, 377] on button "Add" at bounding box center [305, 379] width 27 height 14
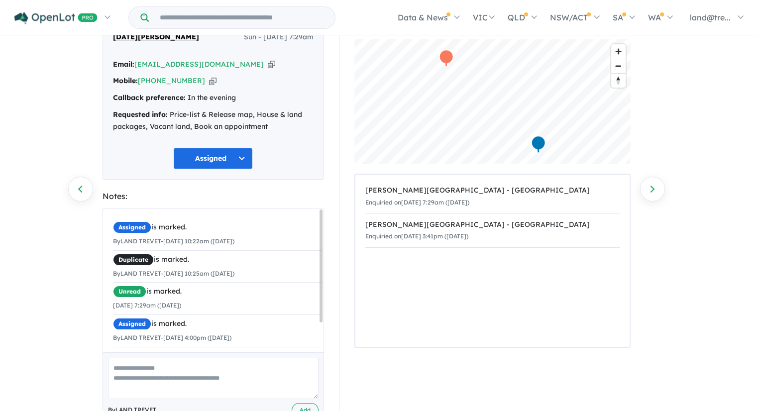
scroll to position [50, 0]
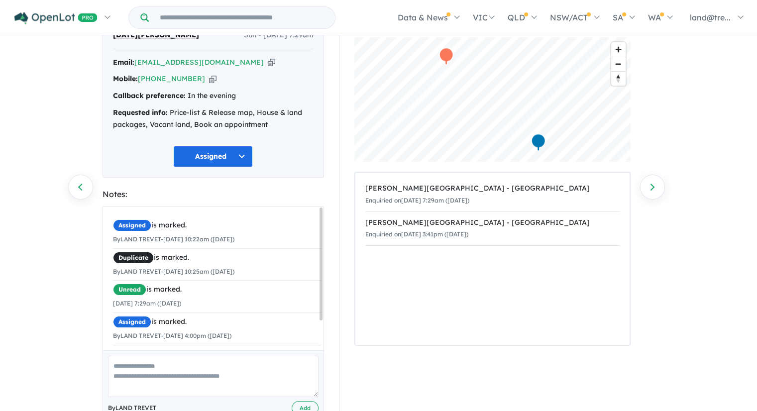
click at [708, 96] on div "374 Enquiries for [PERSON_NAME][GEOGRAPHIC_DATA] - [GEOGRAPHIC_DATA] Previous e…" at bounding box center [378, 175] width 757 height 376
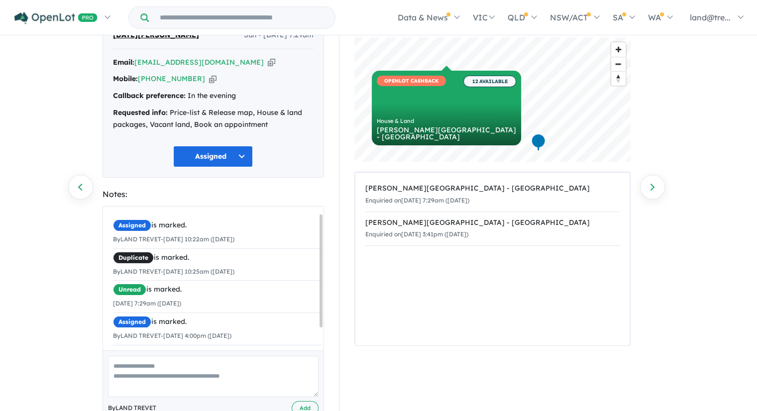
scroll to position [37, 0]
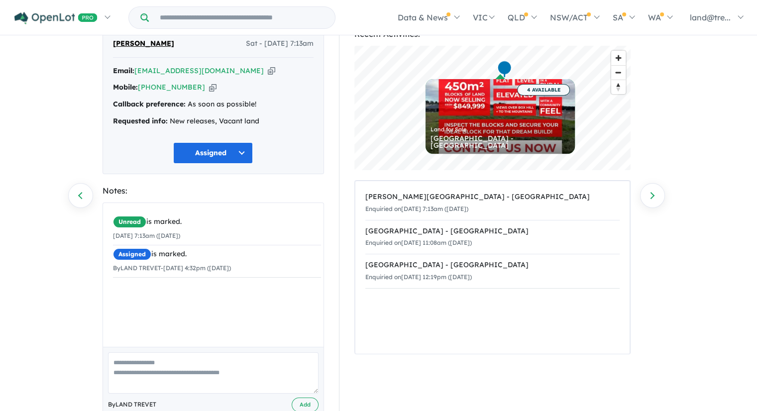
scroll to position [67, 0]
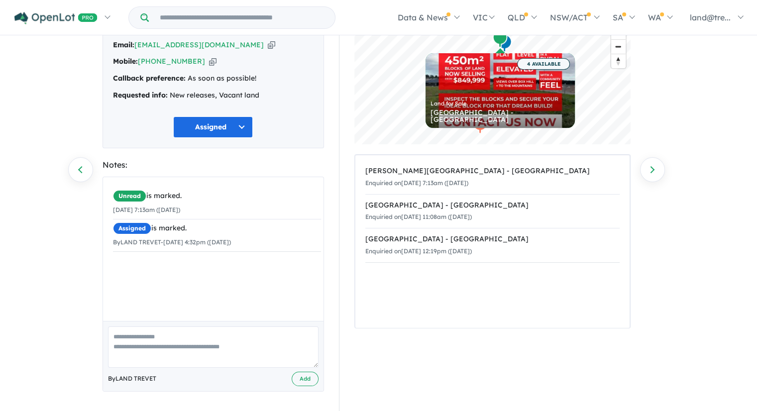
click at [262, 337] on textarea at bounding box center [213, 346] width 210 height 41
type textarea "*"
paste textarea "**********"
type textarea "**********"
click at [303, 378] on button "Add" at bounding box center [305, 379] width 27 height 14
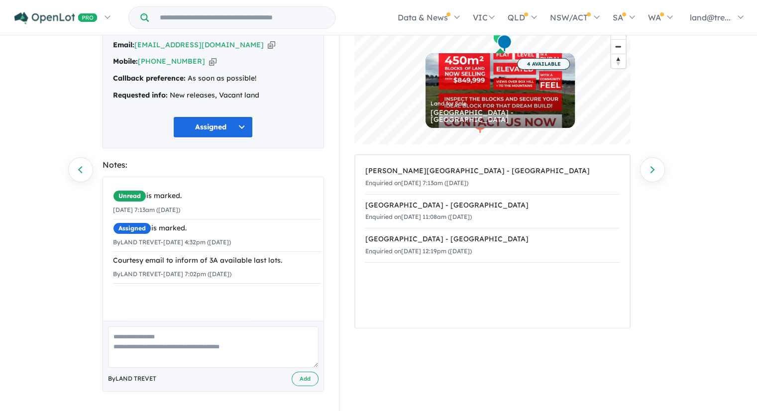
click at [696, 194] on div "374 Enquiries for [PERSON_NAME][GEOGRAPHIC_DATA] - [GEOGRAPHIC_DATA] Previous e…" at bounding box center [378, 158] width 757 height 376
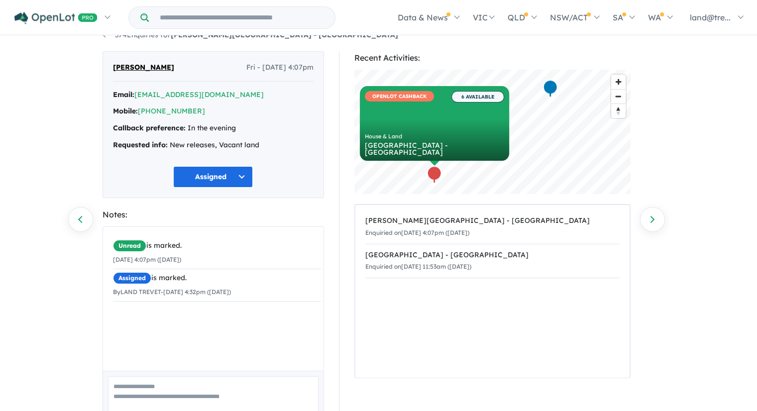
scroll to position [67, 0]
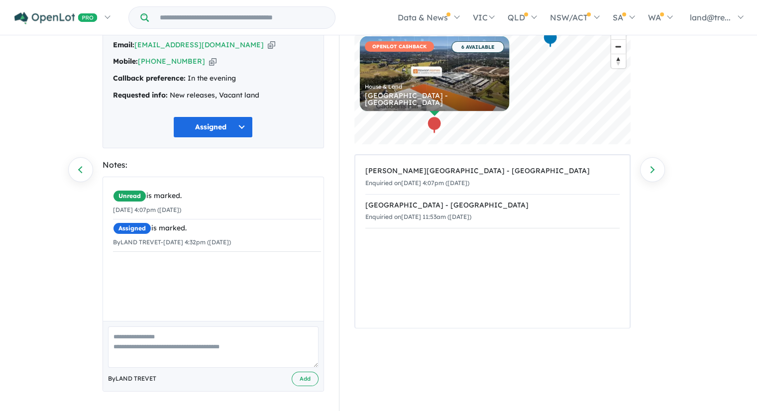
click at [160, 333] on textarea at bounding box center [213, 346] width 210 height 41
paste textarea "**********"
type textarea "**********"
click at [300, 377] on button "Add" at bounding box center [305, 379] width 27 height 14
click at [683, 244] on div "374 Enquiries for [PERSON_NAME][GEOGRAPHIC_DATA] - [GEOGRAPHIC_DATA] Previous e…" at bounding box center [378, 158] width 757 height 376
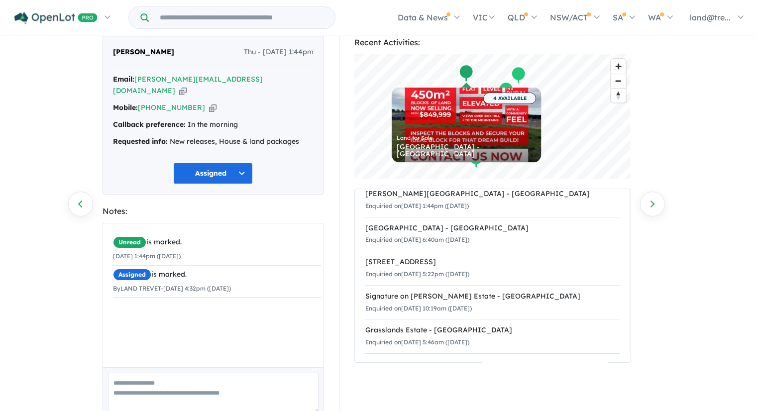
scroll to position [67, 0]
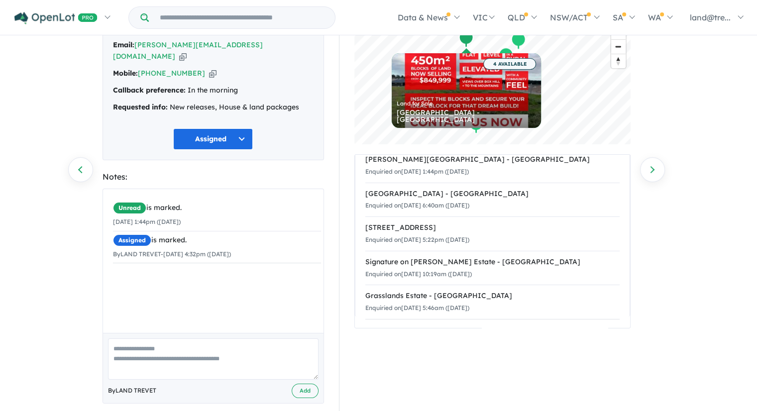
click at [229, 341] on textarea at bounding box center [213, 358] width 210 height 41
paste textarea "**********"
type textarea "**********"
click at [307, 384] on button "Add" at bounding box center [305, 391] width 27 height 14
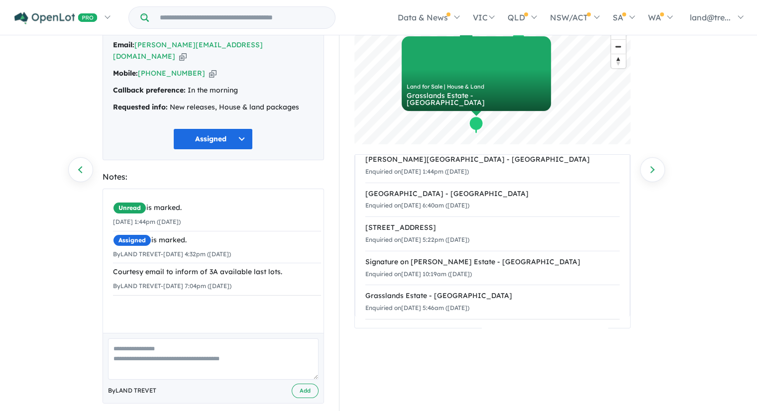
scroll to position [0, 0]
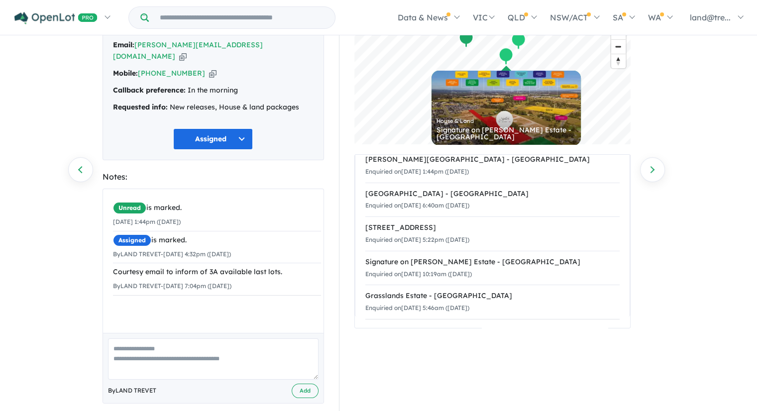
click at [708, 228] on div "374 Enquiries for Nelson Quarter Estate - Box Hill Previous enquiry Next enquir…" at bounding box center [378, 158] width 757 height 376
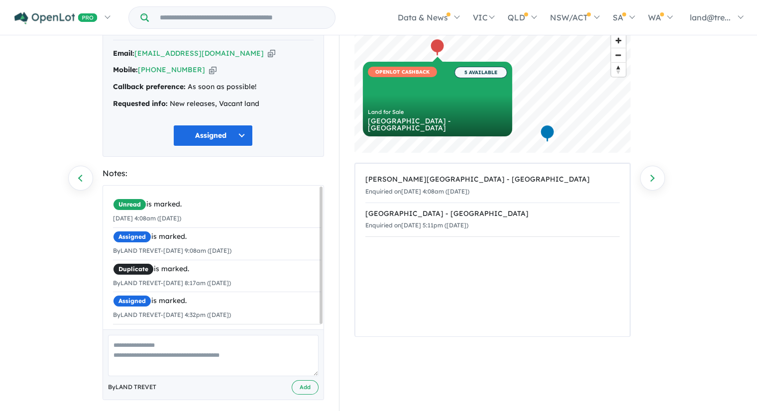
scroll to position [67, 0]
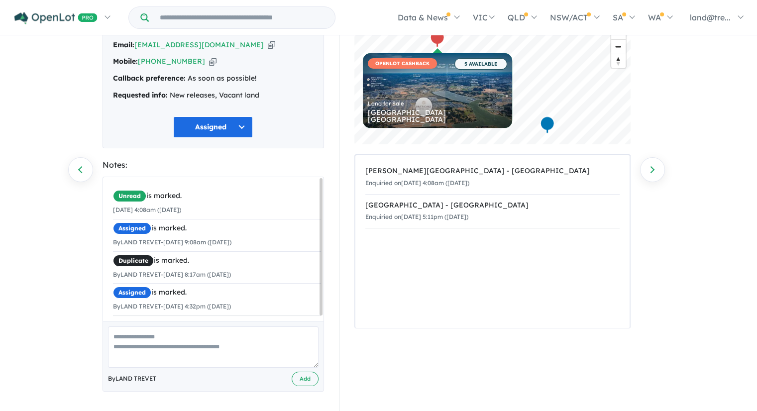
click at [213, 341] on textarea at bounding box center [213, 346] width 210 height 41
paste textarea "**********"
type textarea "**********"
click at [307, 379] on button "Add" at bounding box center [305, 379] width 27 height 14
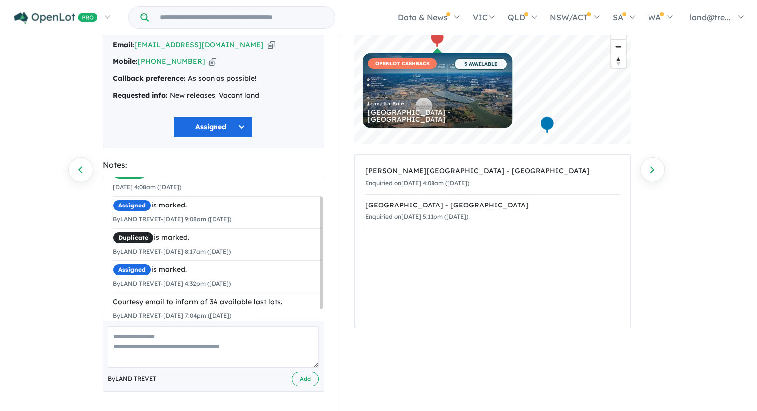
click at [723, 262] on div "374 Enquiries for Nelson Quarter Estate - Box Hill Previous enquiry Next enquir…" at bounding box center [378, 158] width 757 height 376
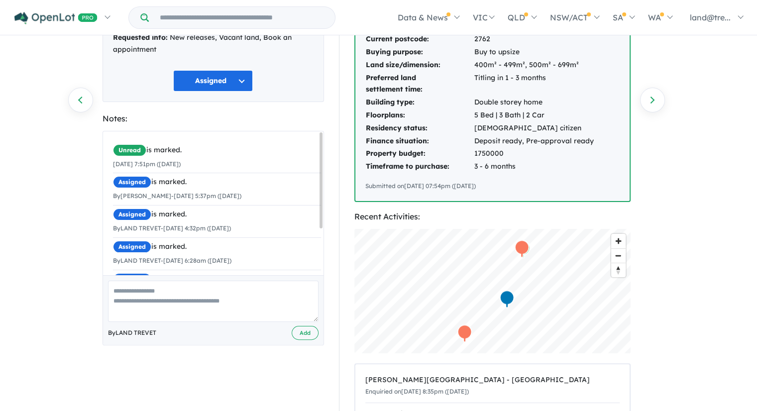
scroll to position [149, 0]
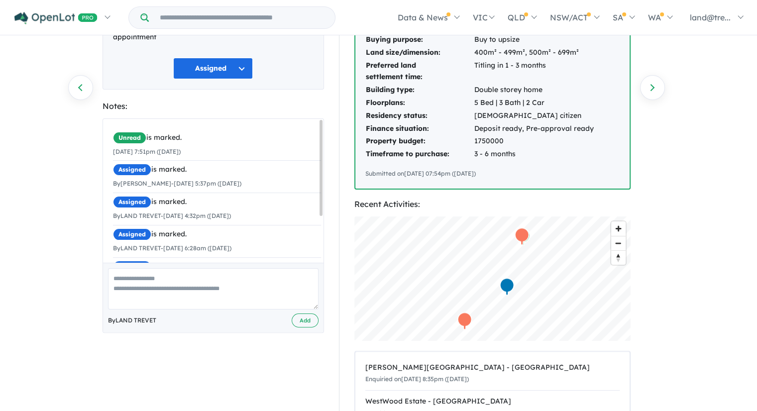
drag, startPoint x: 317, startPoint y: 199, endPoint x: 319, endPoint y: 235, distance: 36.4
click at [319, 235] on div "Unread is marked. 19/08/2025 7:51pm (Tuesday) Assigned is marked. By Kalpana ma…" at bounding box center [213, 191] width 220 height 144
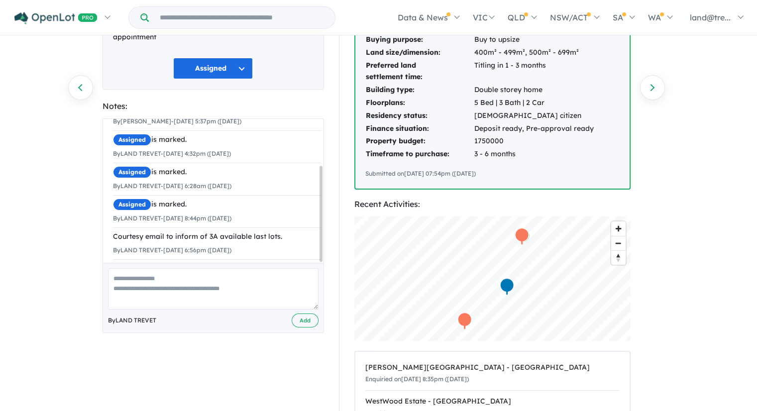
scroll to position [69, 0]
drag, startPoint x: 322, startPoint y: 202, endPoint x: 324, endPoint y: 249, distance: 47.3
click at [324, 249] on div "KAUSHAL SHOURIE Tue - 19/08/2025, 7:51pm Email: kaushal.shourie@gmail.com Copie…" at bounding box center [213, 229] width 236 height 620
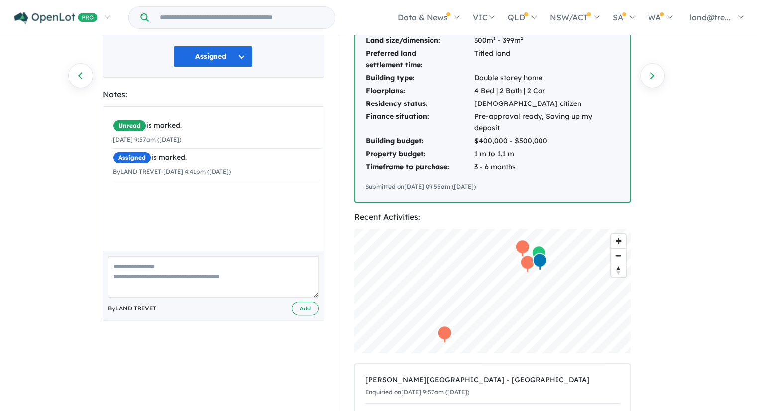
scroll to position [199, 0]
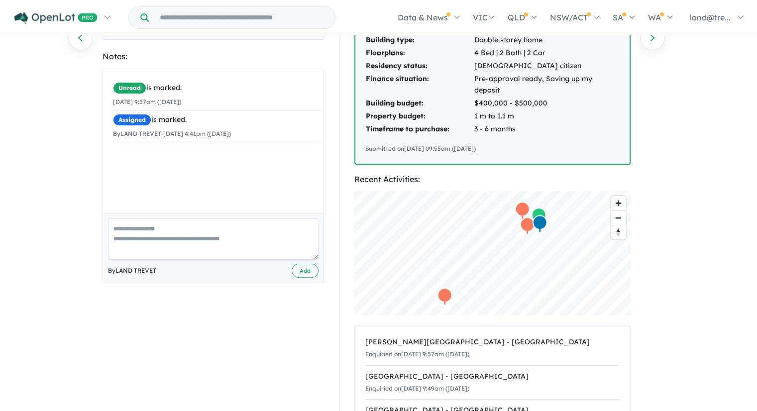
click at [227, 218] on textarea at bounding box center [213, 238] width 210 height 41
paste textarea "**********"
type textarea "**********"
click at [310, 264] on button "Add" at bounding box center [305, 271] width 27 height 14
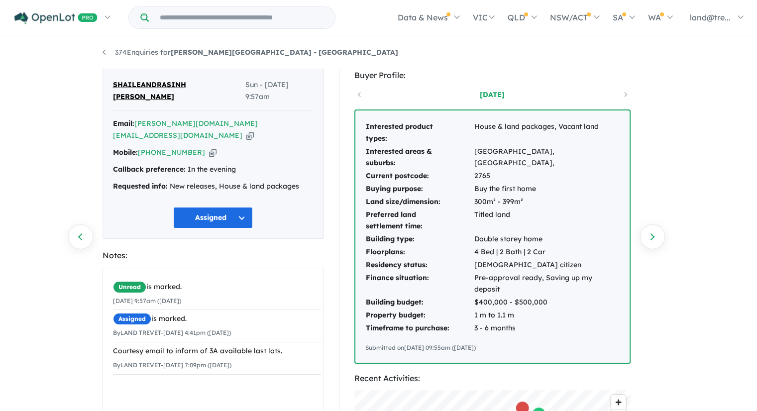
scroll to position [50, 0]
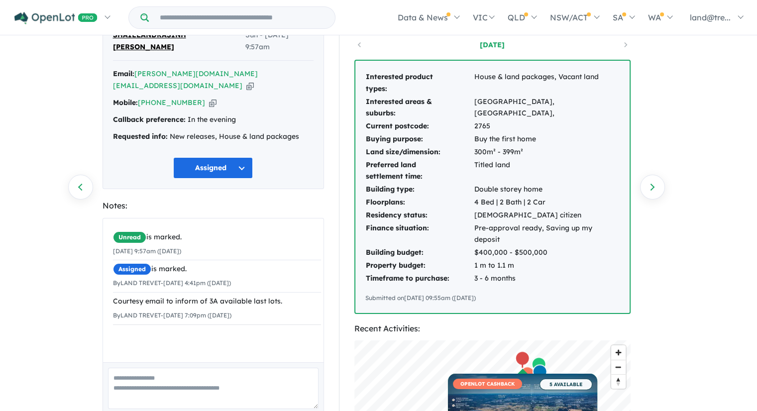
click at [58, 324] on div "374 Enquiries for Nelson Quarter Estate - Box Hill Previous enquiry Next enquir…" at bounding box center [378, 175] width 757 height 376
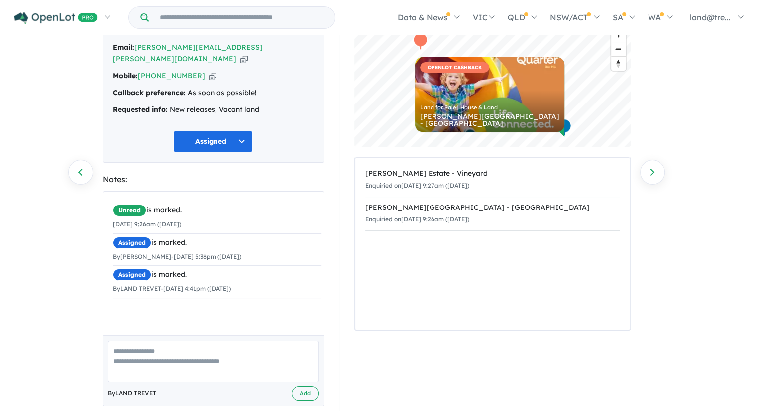
scroll to position [67, 0]
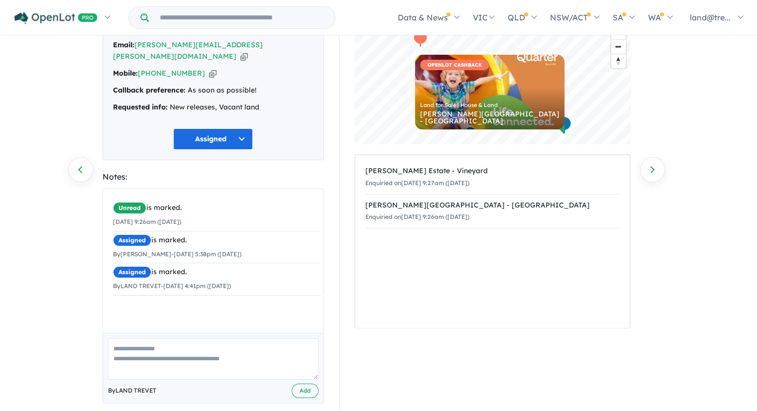
click at [205, 346] on textarea at bounding box center [213, 358] width 210 height 41
paste textarea "**********"
type textarea "**********"
click at [308, 384] on button "Add" at bounding box center [305, 391] width 27 height 14
click at [701, 258] on div "374 Enquiries for Nelson Quarter Estate - Box Hill Previous enquiry Next enquir…" at bounding box center [378, 158] width 757 height 376
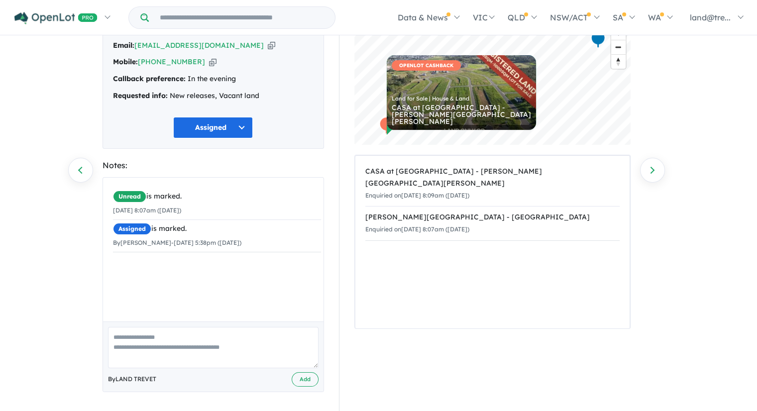
scroll to position [67, 0]
click at [199, 337] on textarea at bounding box center [213, 346] width 210 height 41
paste textarea "**********"
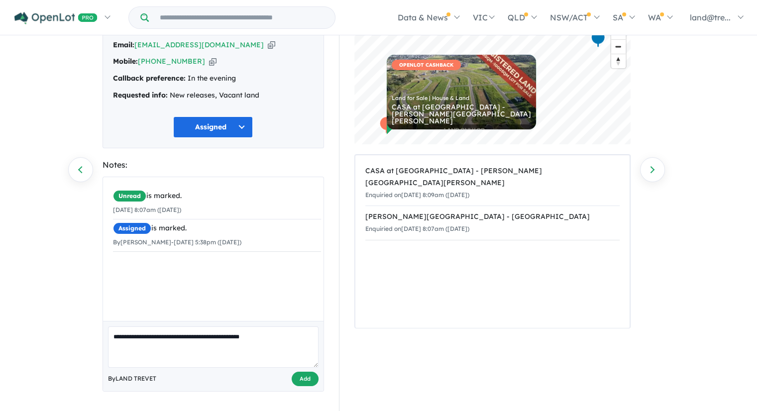
type textarea "**********"
click at [307, 376] on button "Add" at bounding box center [305, 379] width 27 height 14
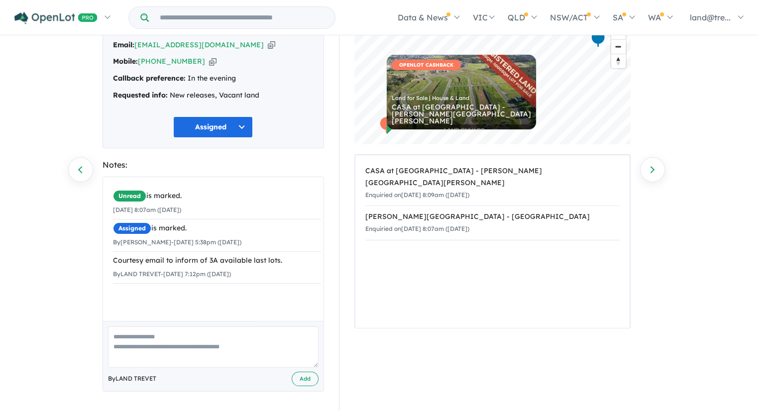
click at [720, 205] on div "374 Enquiries for Nelson Quarter Estate - Box Hill Previous enquiry Next enquir…" at bounding box center [378, 158] width 757 height 376
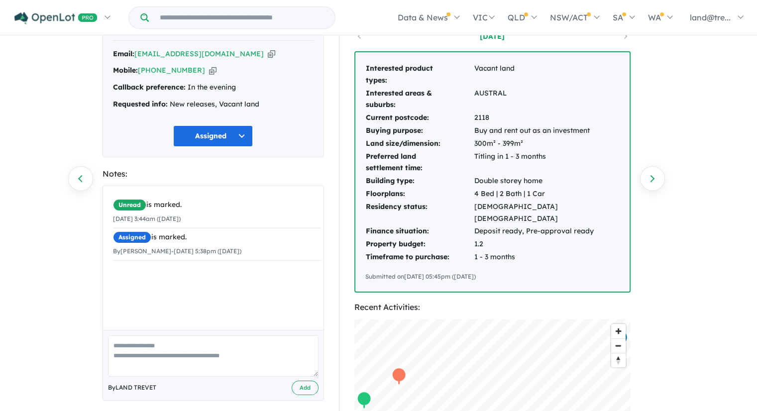
scroll to position [149, 0]
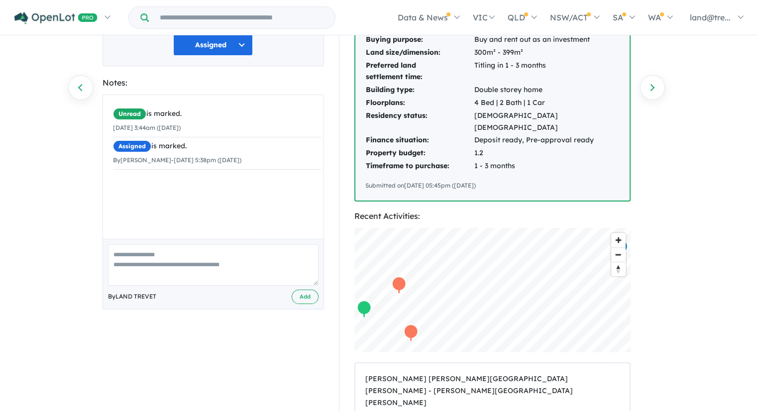
click at [229, 257] on textarea at bounding box center [213, 264] width 210 height 41
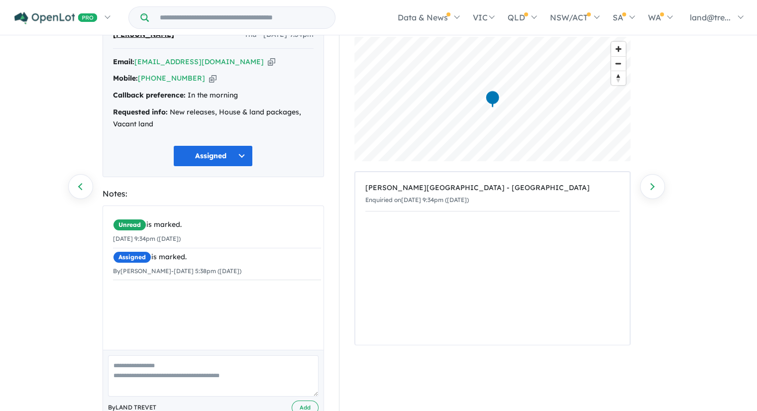
scroll to position [79, 0]
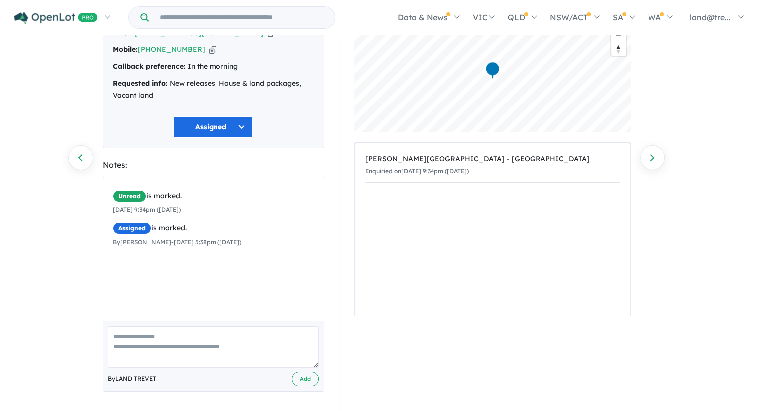
click at [221, 333] on textarea at bounding box center [213, 346] width 210 height 41
paste textarea "**********"
type textarea "**********"
click at [308, 379] on button "Add" at bounding box center [305, 379] width 27 height 14
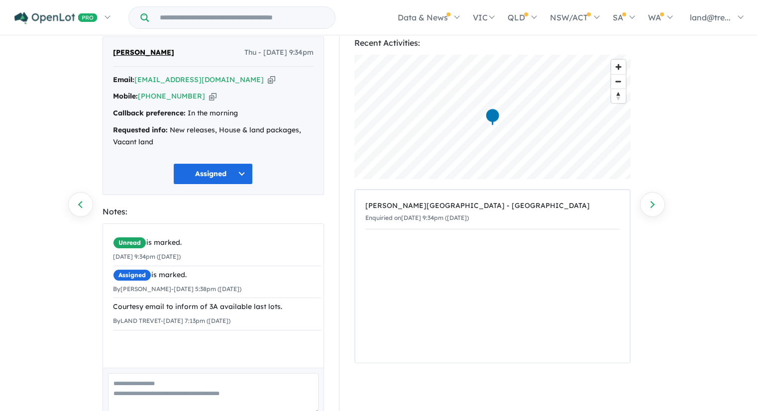
scroll to position [50, 0]
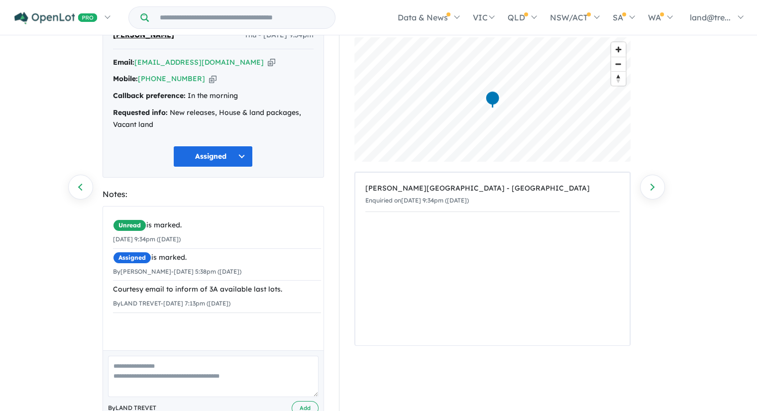
click at [693, 136] on div "374 Enquiries for [PERSON_NAME][GEOGRAPHIC_DATA] - [GEOGRAPHIC_DATA] Previous e…" at bounding box center [378, 175] width 757 height 376
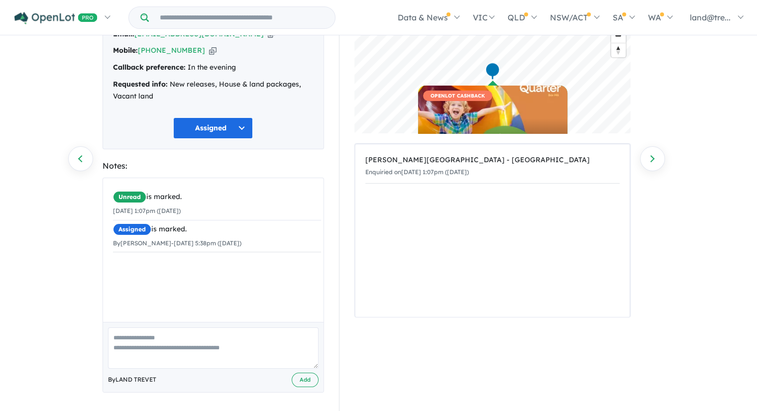
scroll to position [79, 0]
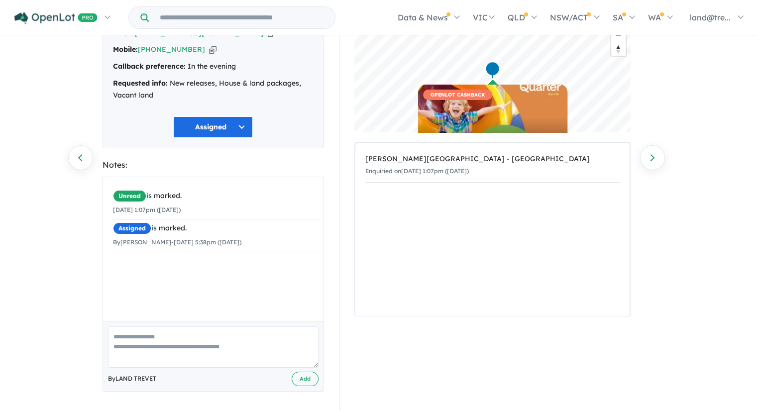
click at [247, 339] on textarea at bounding box center [213, 346] width 210 height 41
paste textarea "**********"
type textarea "**********"
click at [303, 376] on button "Add" at bounding box center [305, 379] width 27 height 14
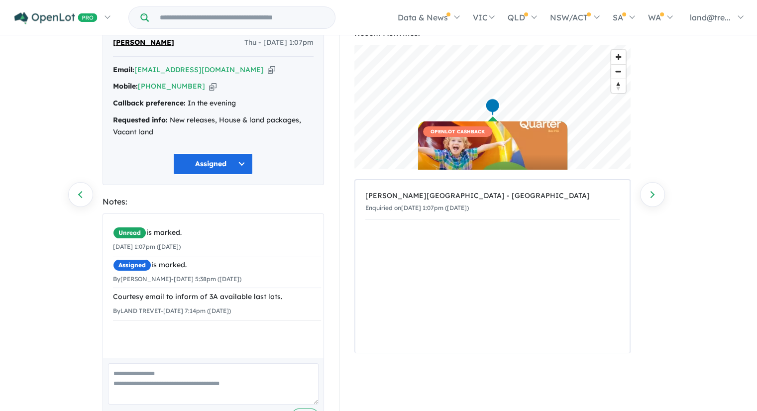
scroll to position [29, 0]
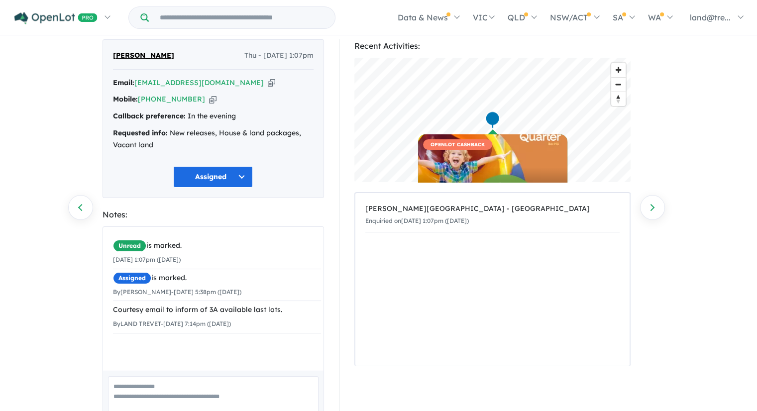
click at [705, 209] on div "374 Enquiries for Nelson Quarter Estate - Box Hill Previous enquiry Next enquir…" at bounding box center [378, 195] width 757 height 376
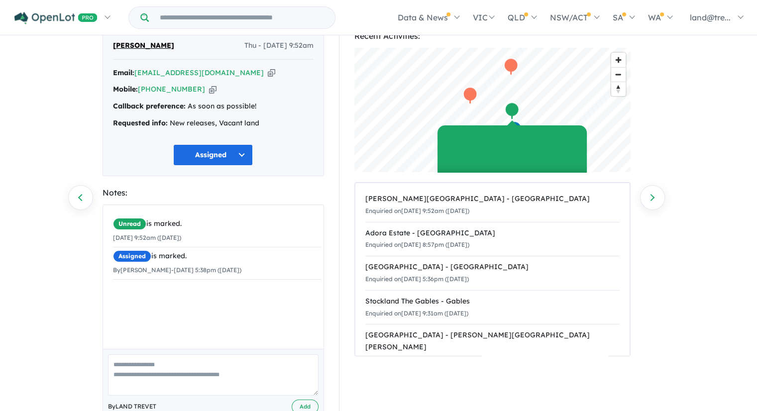
scroll to position [50, 0]
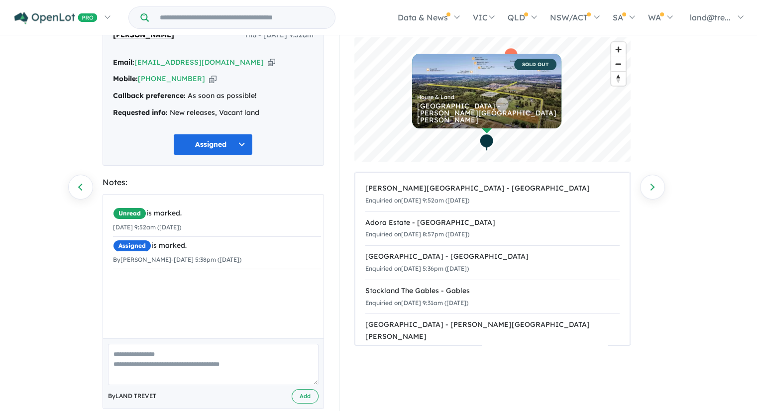
click at [159, 357] on textarea at bounding box center [213, 364] width 210 height 41
paste textarea "**********"
type textarea "**********"
click at [305, 396] on button "Add" at bounding box center [305, 396] width 27 height 14
click at [701, 127] on div "374 Enquiries for [PERSON_NAME][GEOGRAPHIC_DATA] - [GEOGRAPHIC_DATA] Previous e…" at bounding box center [378, 175] width 757 height 376
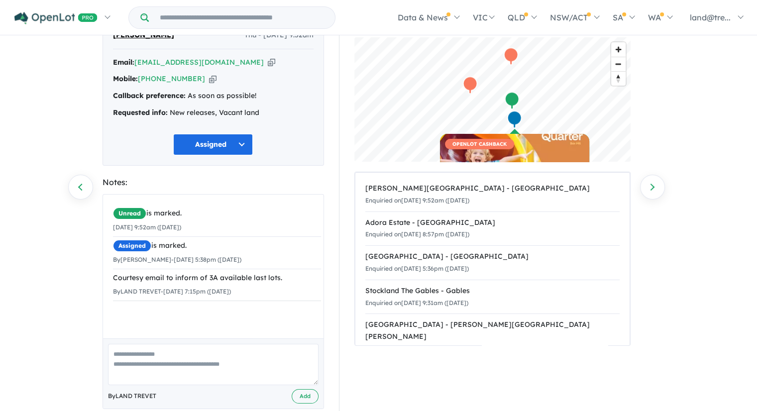
scroll to position [0, 0]
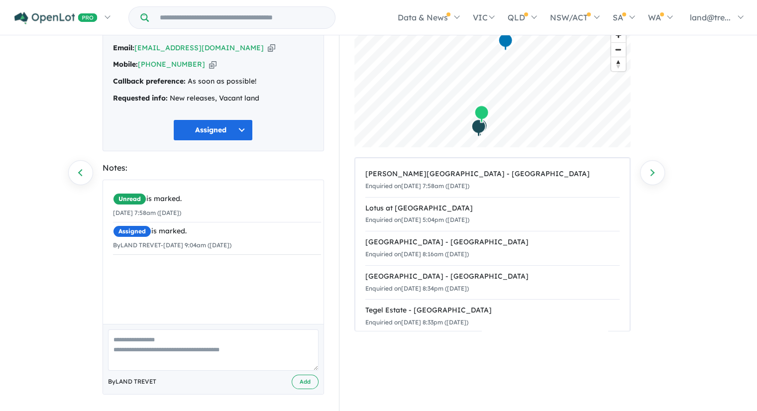
scroll to position [67, 0]
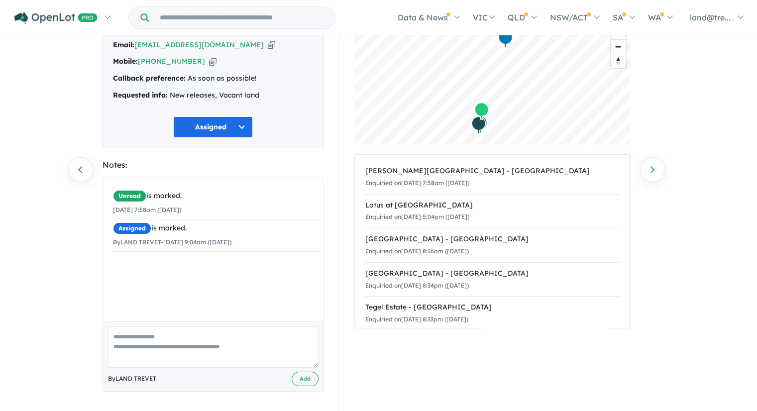
click at [191, 333] on textarea at bounding box center [213, 346] width 210 height 41
paste textarea "**********"
type textarea "**********"
click at [303, 379] on button "Add" at bounding box center [305, 379] width 27 height 14
click at [675, 285] on div "374 Enquiries for Nelson Quarter Estate - Box Hill Previous enquiry Next enquir…" at bounding box center [378, 158] width 757 height 376
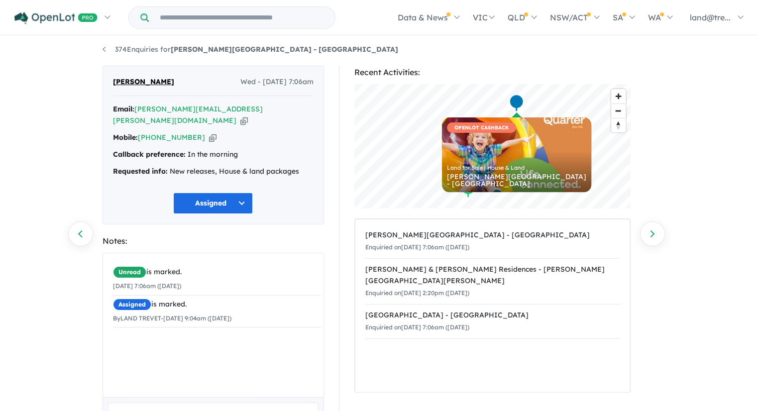
scroll to position [67, 0]
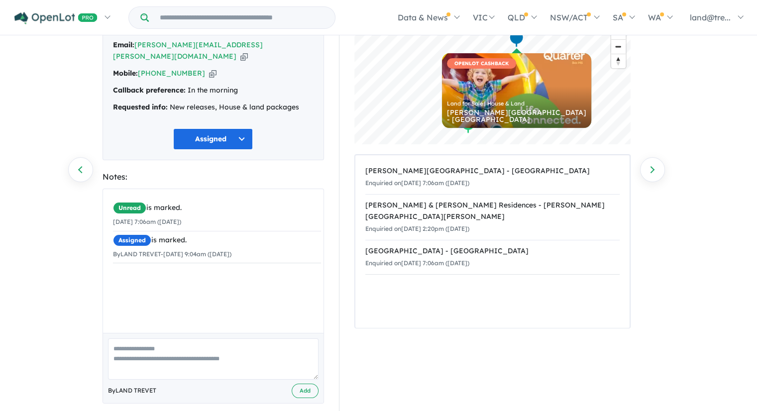
click at [208, 338] on textarea at bounding box center [213, 358] width 210 height 41
paste textarea "**********"
type textarea "**********"
click at [310, 384] on button "Add" at bounding box center [305, 391] width 27 height 14
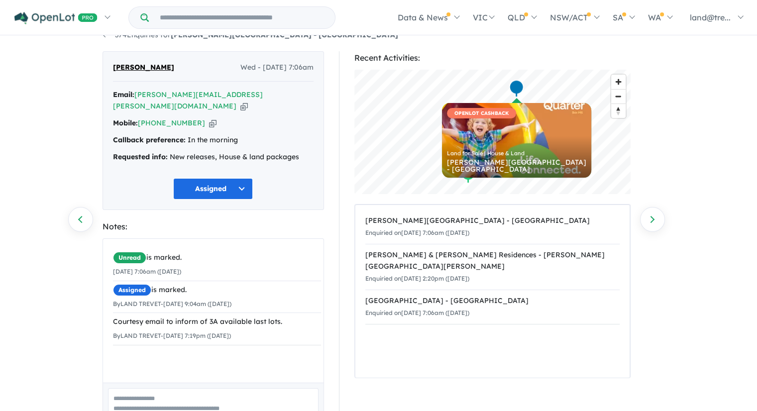
click at [684, 263] on div "374 Enquiries for Nelson Quarter Estate - Box Hill Previous enquiry Next enquir…" at bounding box center [378, 207] width 757 height 376
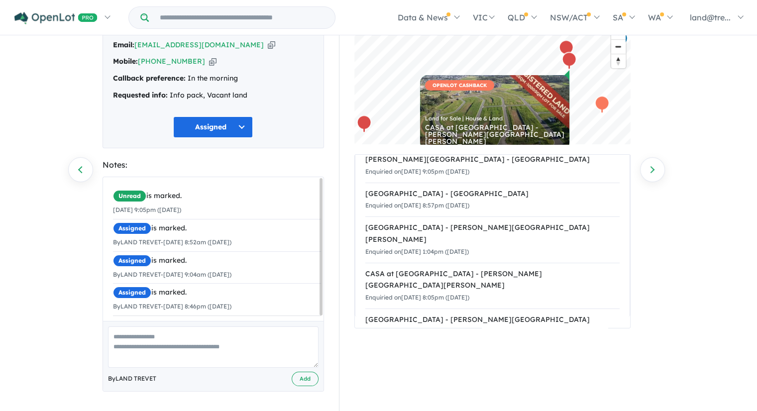
click at [176, 339] on textarea at bounding box center [213, 346] width 210 height 41
paste textarea "**********"
type textarea "**********"
click at [301, 375] on button "Add" at bounding box center [305, 379] width 27 height 14
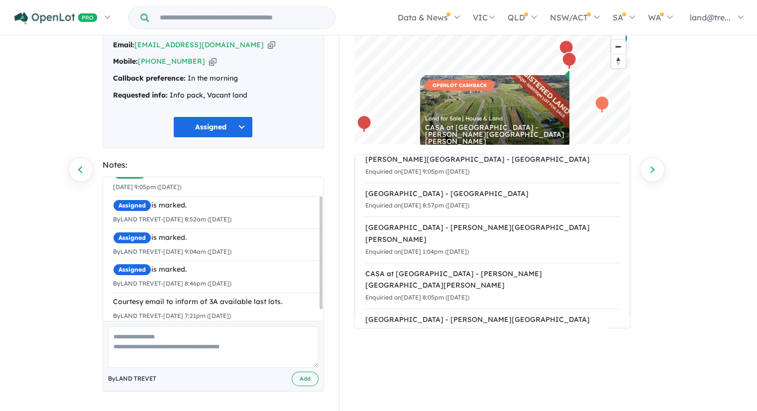
click at [690, 260] on div "374 Enquiries for [PERSON_NAME][GEOGRAPHIC_DATA] - [GEOGRAPHIC_DATA] Previous e…" at bounding box center [378, 158] width 757 height 376
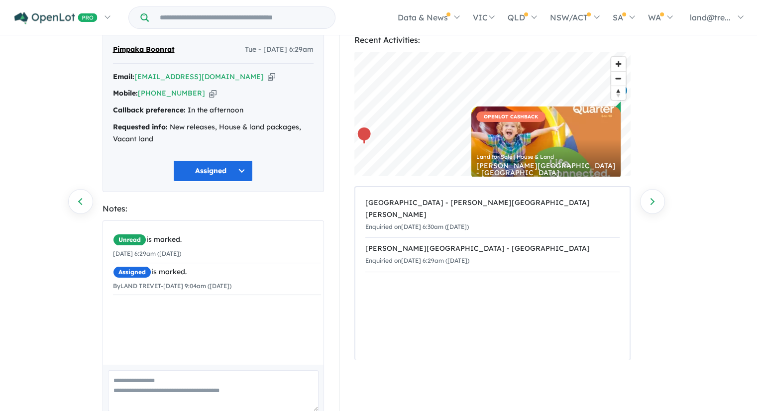
scroll to position [79, 0]
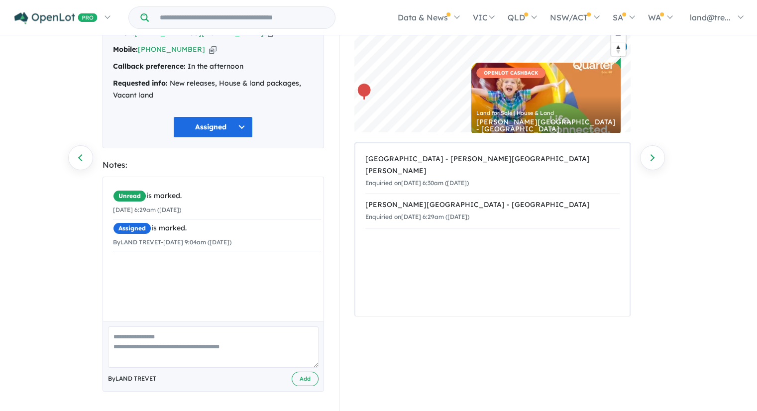
click at [193, 339] on textarea at bounding box center [213, 346] width 210 height 41
paste textarea "**********"
type textarea "**********"
click at [304, 377] on button "Add" at bounding box center [305, 379] width 27 height 14
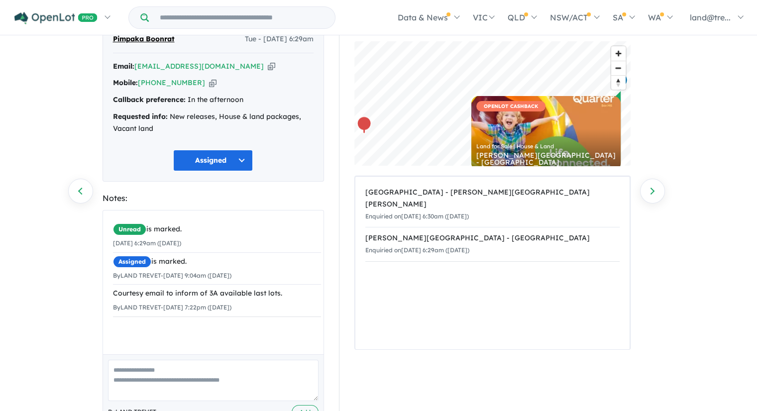
scroll to position [29, 0]
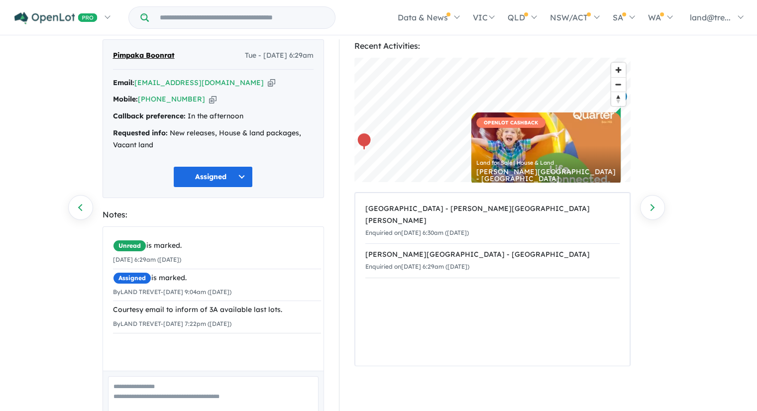
click at [674, 129] on div "374 Enquiries for Nelson Quarter Estate - Box Hill Previous enquiry Next enquir…" at bounding box center [378, 195] width 757 height 376
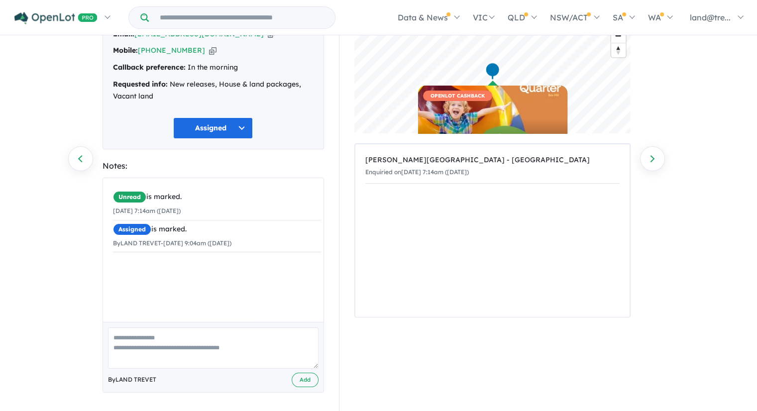
scroll to position [79, 0]
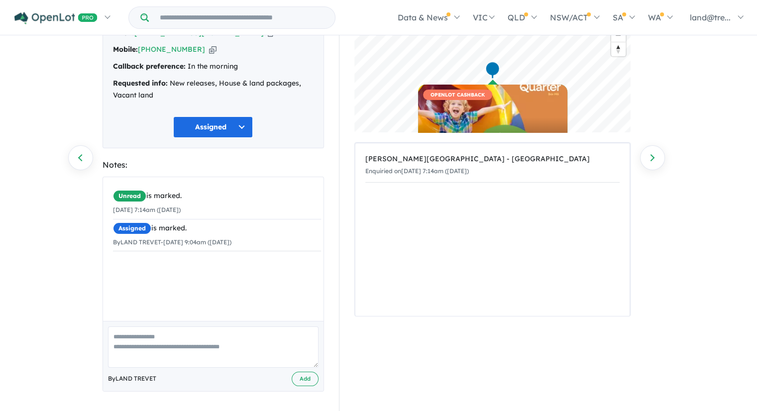
click at [205, 338] on textarea at bounding box center [213, 346] width 210 height 41
paste textarea "**********"
type textarea "**********"
click at [303, 378] on button "Add" at bounding box center [305, 379] width 27 height 14
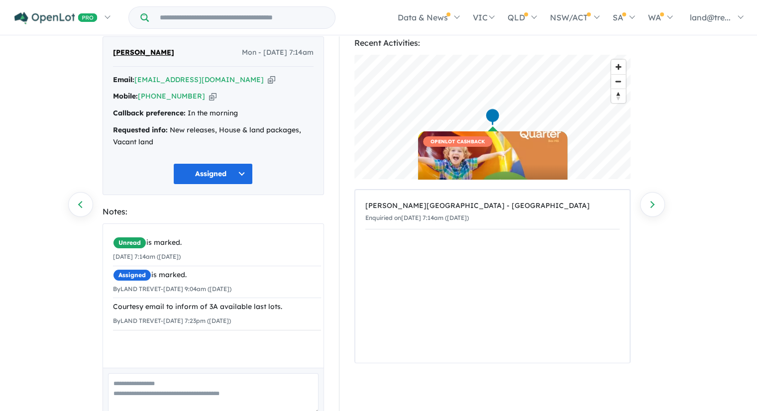
scroll to position [50, 0]
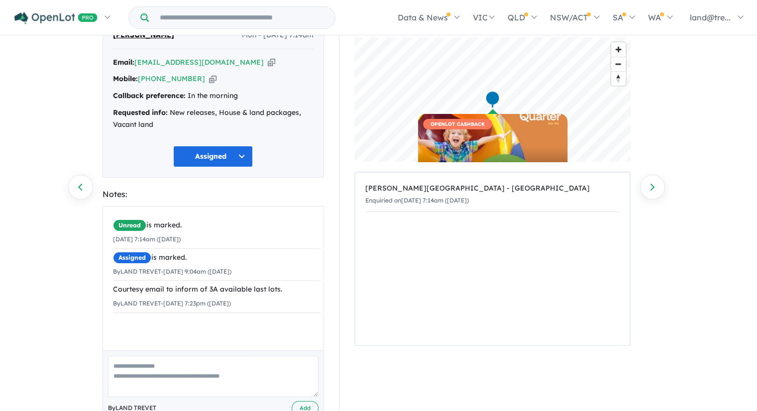
click at [695, 330] on div "374 Enquiries for [PERSON_NAME][GEOGRAPHIC_DATA] - Box Hill Previous enquiry Ne…" at bounding box center [378, 175] width 757 height 376
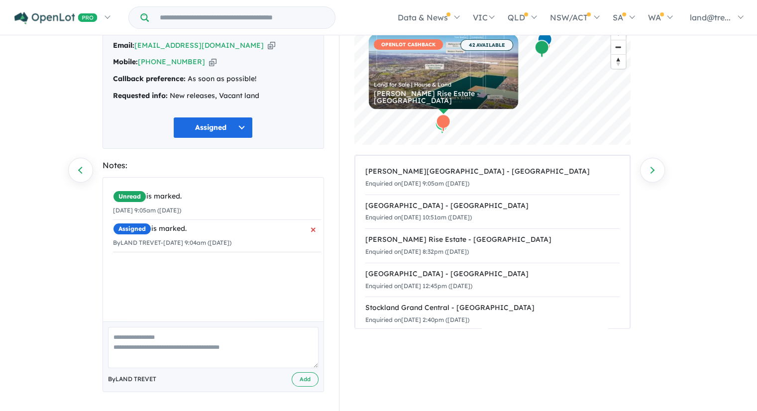
scroll to position [67, 0]
click at [194, 341] on textarea at bounding box center [213, 346] width 210 height 41
paste textarea "**********"
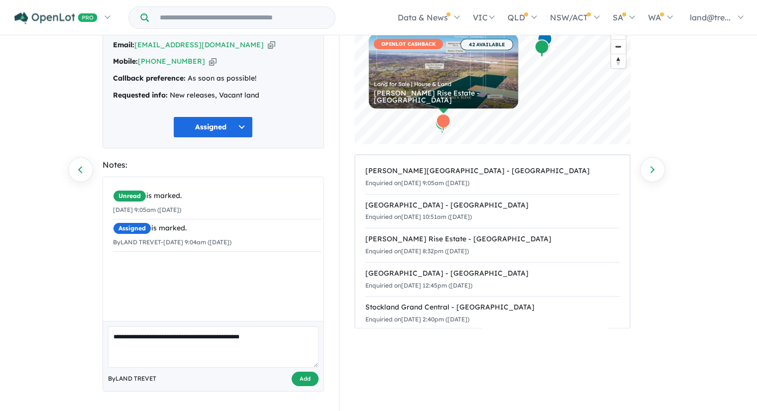
type textarea "**********"
click at [301, 382] on button "Add" at bounding box center [305, 379] width 27 height 14
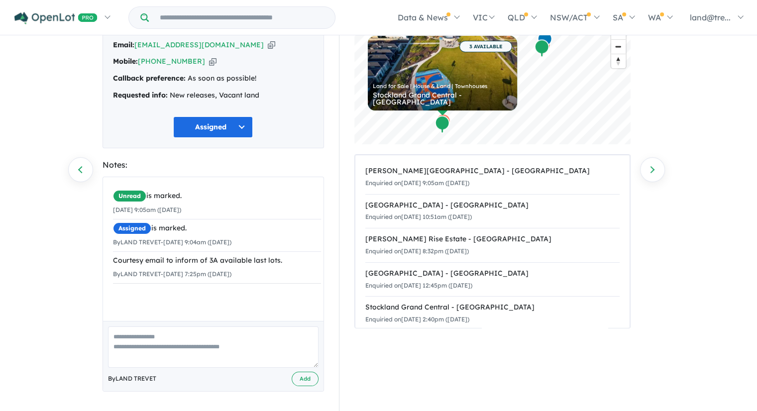
click at [688, 329] on div "374 Enquiries for [PERSON_NAME][GEOGRAPHIC_DATA] - [GEOGRAPHIC_DATA] Previous e…" at bounding box center [378, 158] width 757 height 376
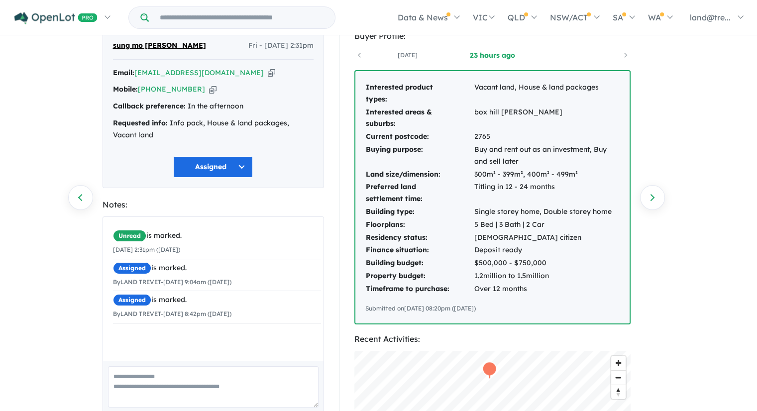
scroll to position [100, 0]
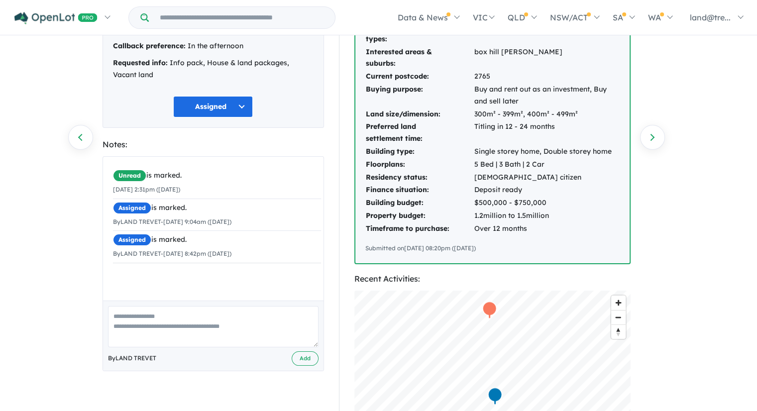
click at [256, 319] on textarea at bounding box center [213, 326] width 210 height 41
paste textarea "**********"
type textarea "**********"
click at [304, 356] on button "Add" at bounding box center [305, 358] width 27 height 14
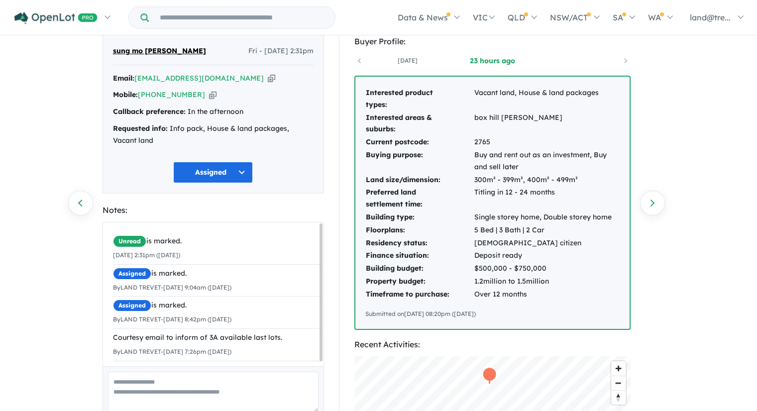
scroll to position [50, 0]
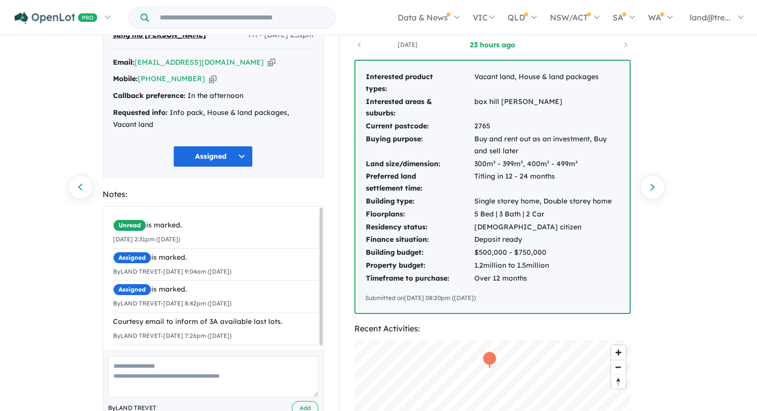
click at [690, 148] on div "374 Enquiries for [PERSON_NAME][GEOGRAPHIC_DATA] - [GEOGRAPHIC_DATA] Previous e…" at bounding box center [378, 175] width 757 height 376
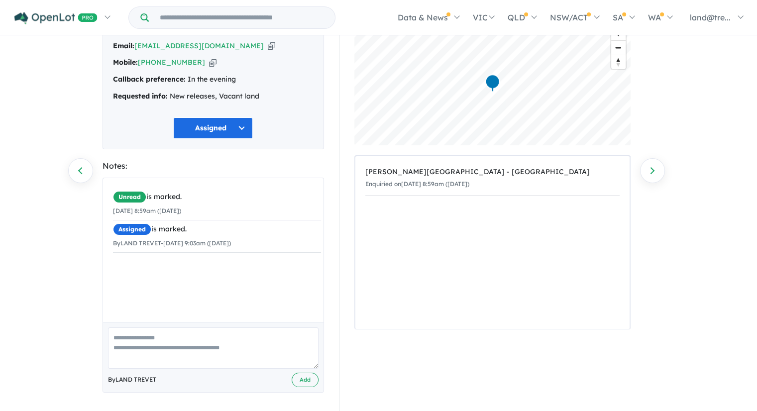
scroll to position [67, 0]
click at [205, 331] on textarea at bounding box center [213, 346] width 210 height 41
paste textarea "**********"
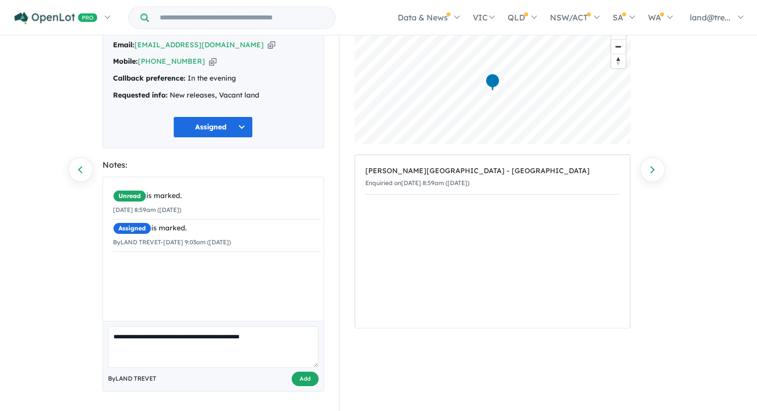
type textarea "**********"
click at [304, 379] on button "Add" at bounding box center [305, 379] width 27 height 14
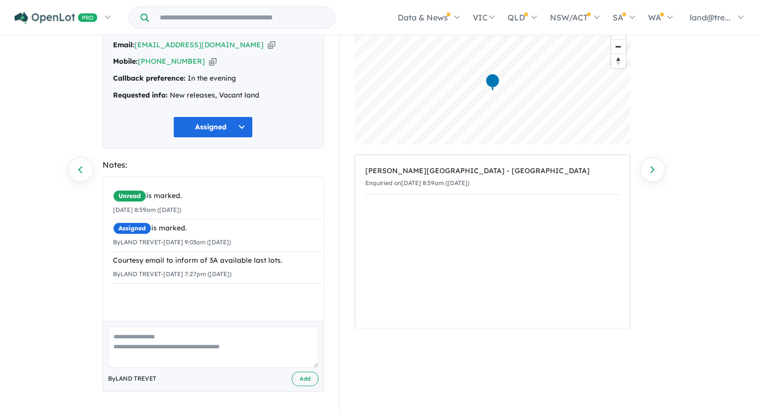
click at [696, 270] on div "374 Enquiries for [PERSON_NAME][GEOGRAPHIC_DATA] - Box Hill Previous enquiry Ne…" at bounding box center [378, 158] width 757 height 376
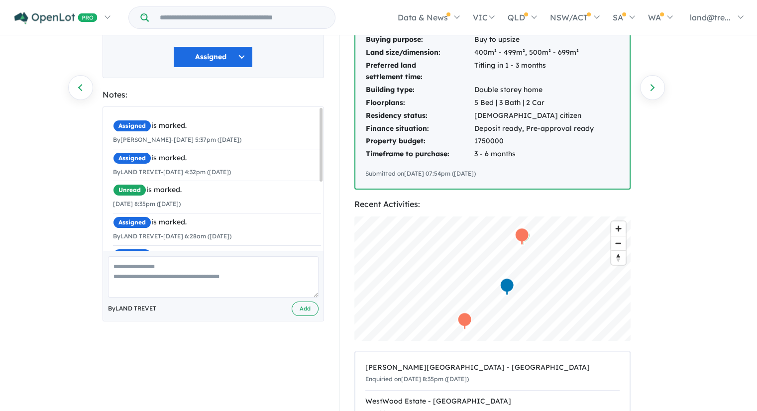
drag, startPoint x: 320, startPoint y: 166, endPoint x: 340, endPoint y: 118, distance: 51.6
click at [340, 118] on div "[PERSON_NAME] Mon - [DATE] 8:35pm Email: [EMAIL_ADDRESS][PERSON_NAME][DOMAIN_NA…" at bounding box center [378, 229] width 567 height 620
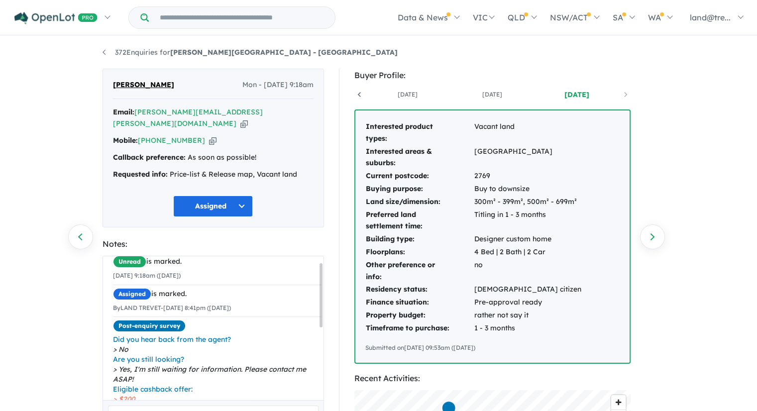
scroll to position [0, 74]
